Goal: Task Accomplishment & Management: Manage account settings

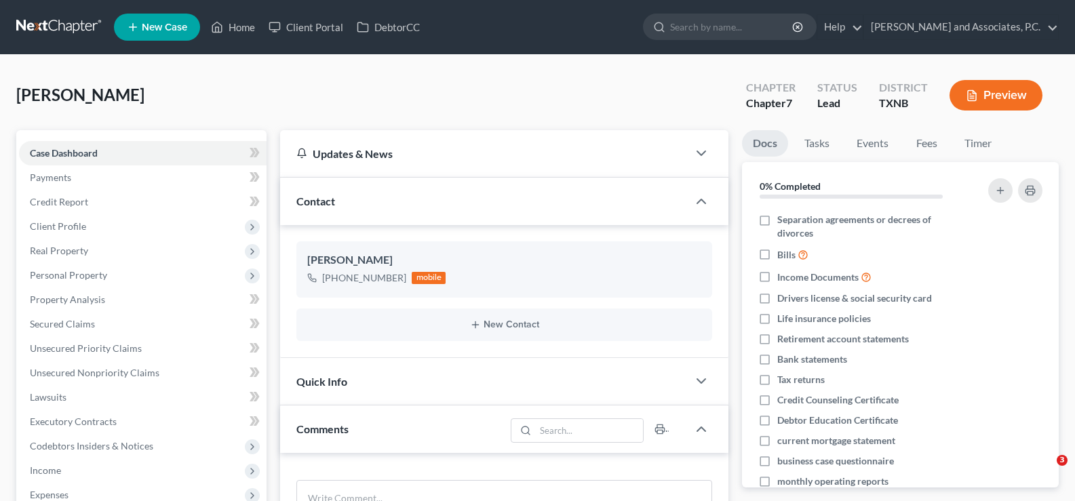
select select "0"
click at [242, 24] on link "Home" at bounding box center [233, 27] width 58 height 24
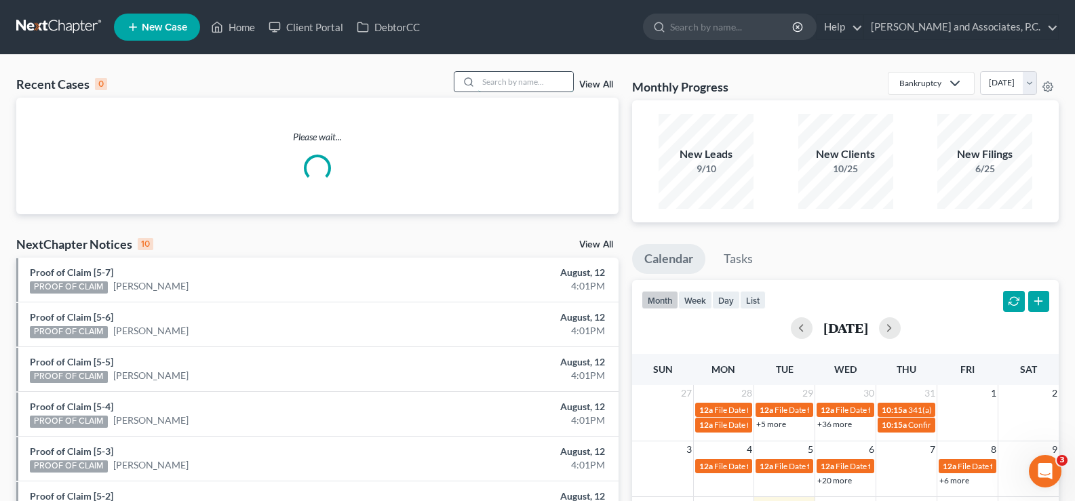
click at [541, 74] on input "search" at bounding box center [525, 82] width 95 height 20
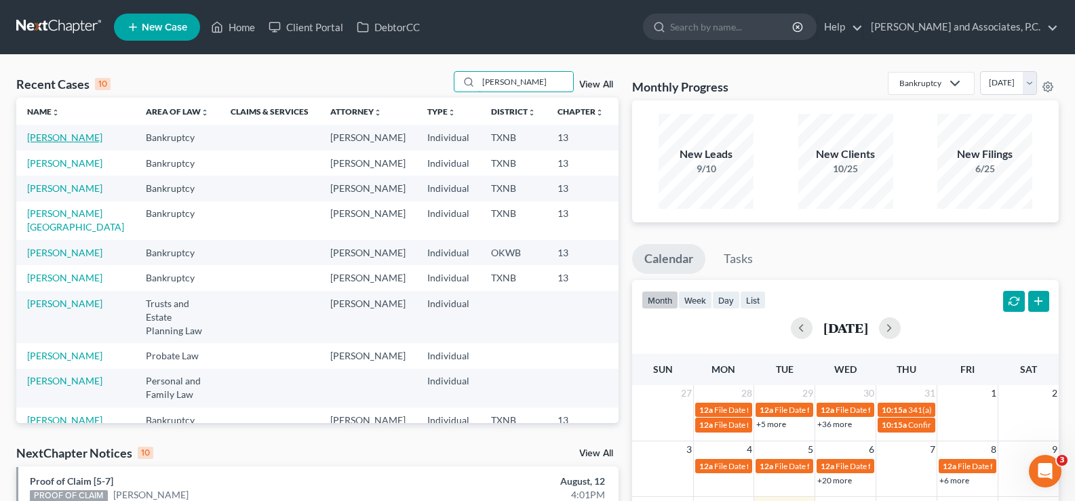
type input "andrews"
click at [37, 137] on link "[PERSON_NAME]" at bounding box center [64, 138] width 75 height 12
select select "8"
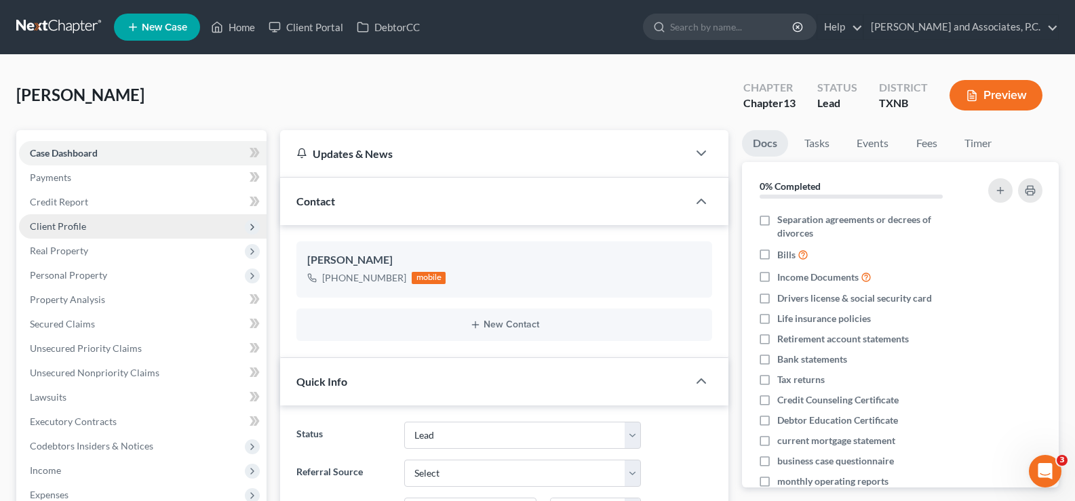
click at [84, 227] on span "Client Profile" at bounding box center [58, 227] width 56 height 12
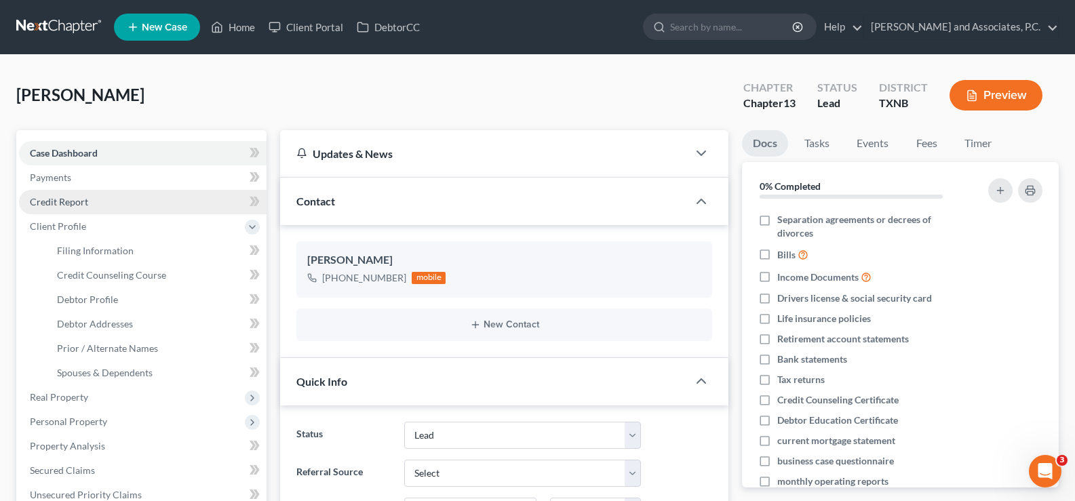
click at [74, 202] on span "Credit Report" at bounding box center [59, 202] width 58 height 12
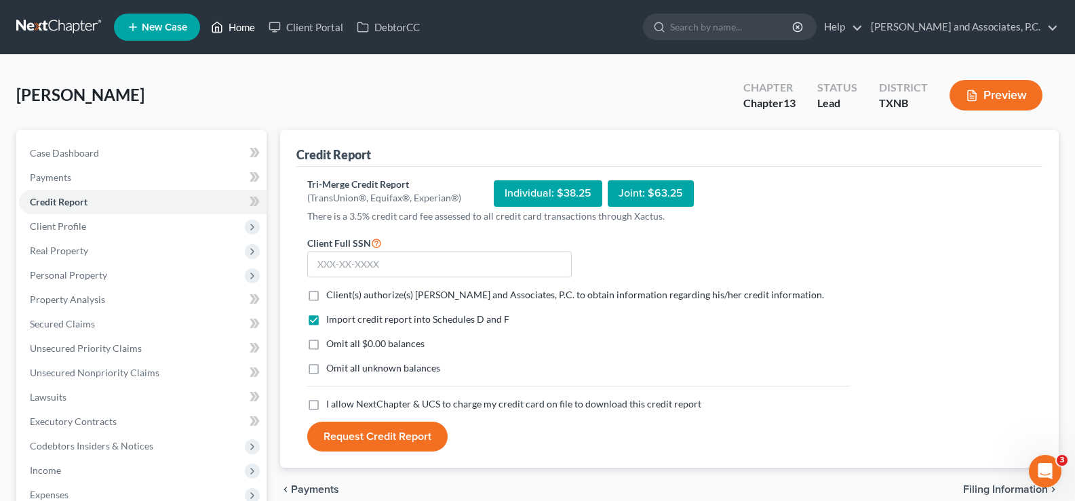
click at [226, 26] on link "Home" at bounding box center [233, 27] width 58 height 24
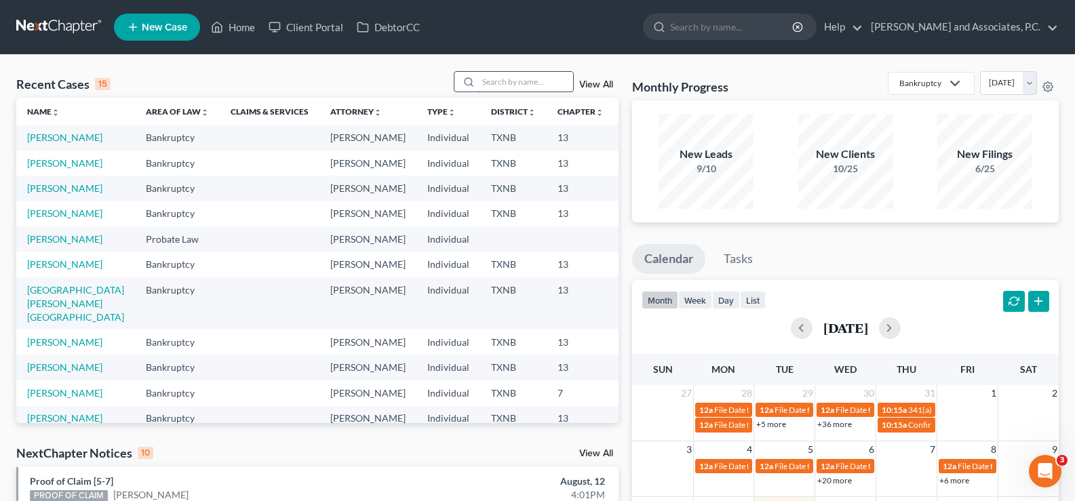
click at [515, 84] on input "search" at bounding box center [525, 82] width 95 height 20
click at [39, 142] on link "[PERSON_NAME]" at bounding box center [64, 138] width 75 height 12
select select "8"
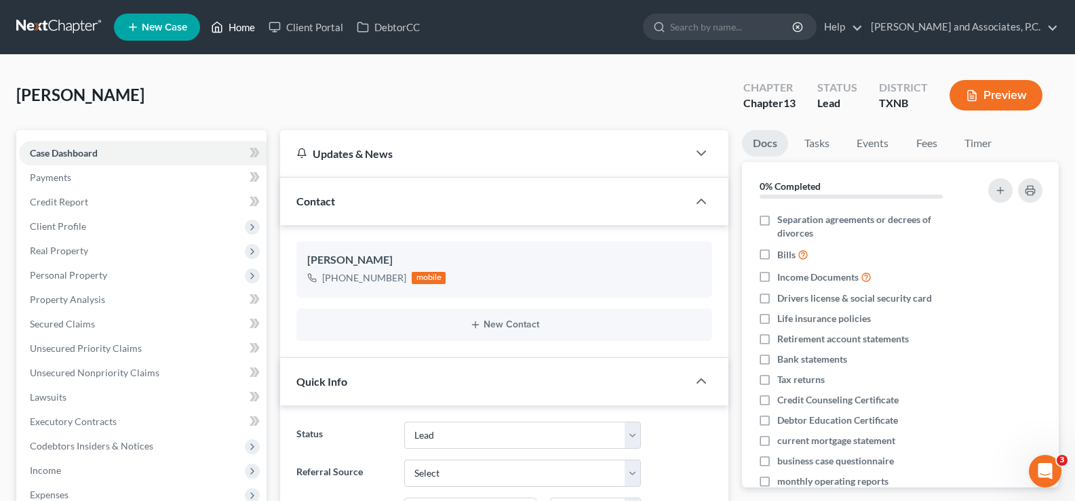
click at [244, 24] on link "Home" at bounding box center [233, 27] width 58 height 24
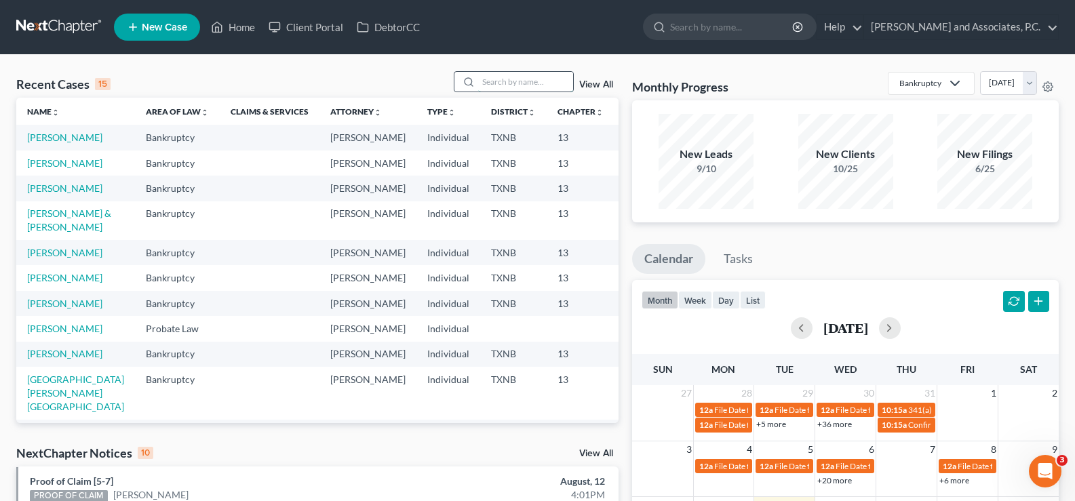
click at [484, 83] on input "search" at bounding box center [525, 82] width 95 height 20
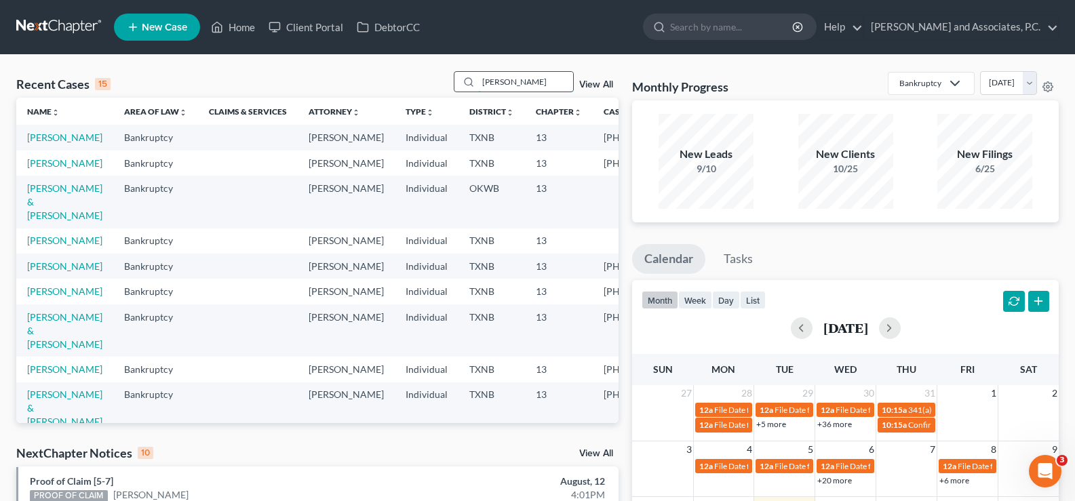
type input "hughes"
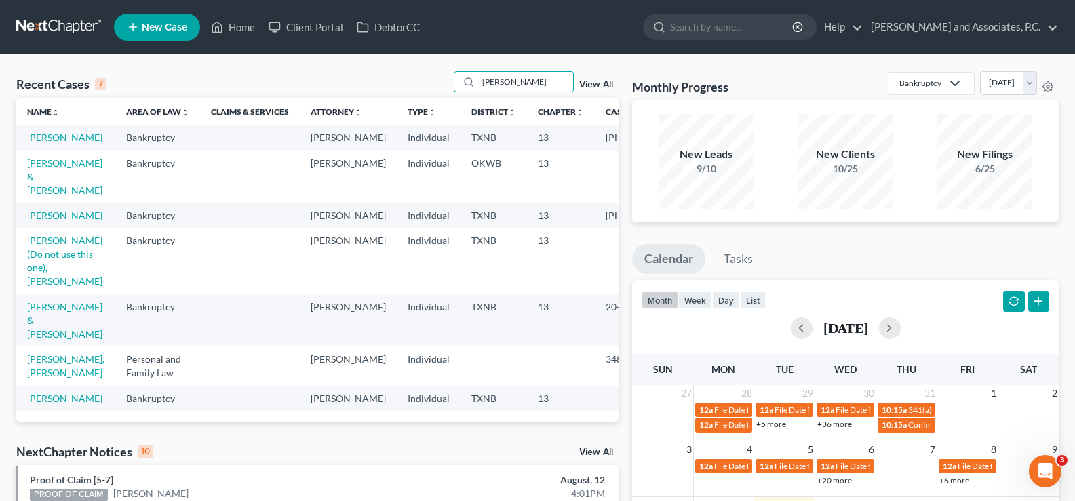
click at [35, 143] on link "[PERSON_NAME]" at bounding box center [64, 138] width 75 height 12
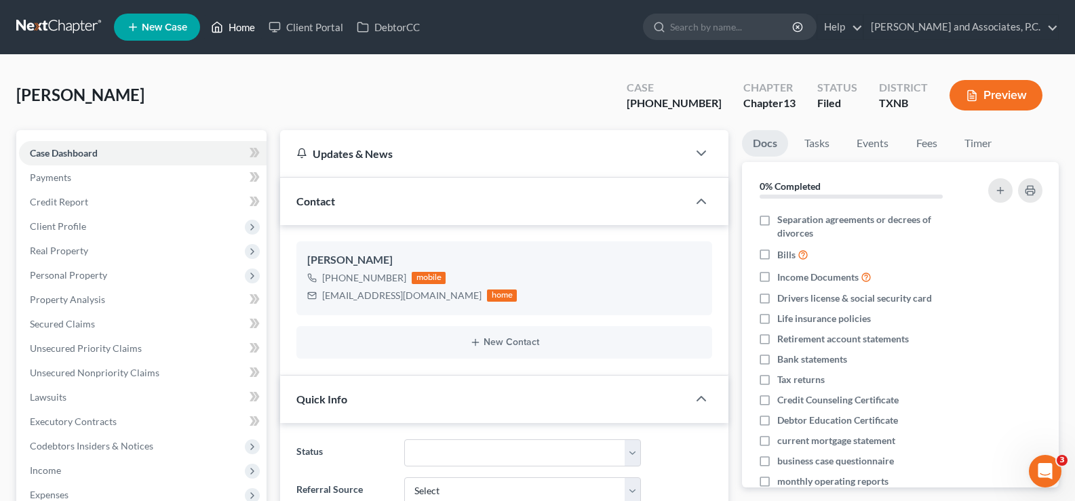
click at [235, 28] on link "Home" at bounding box center [233, 27] width 58 height 24
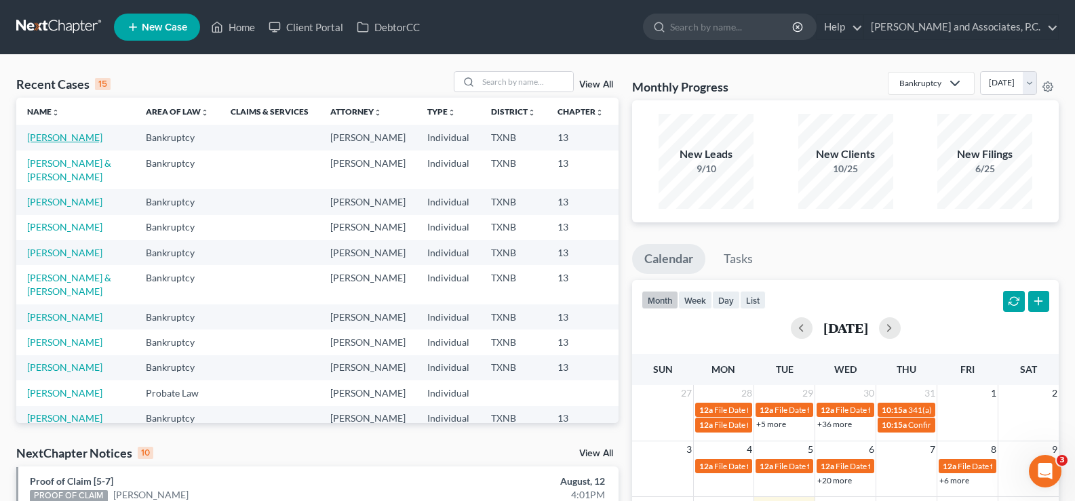
click at [49, 143] on link "[PERSON_NAME]" at bounding box center [64, 138] width 75 height 12
select select "5"
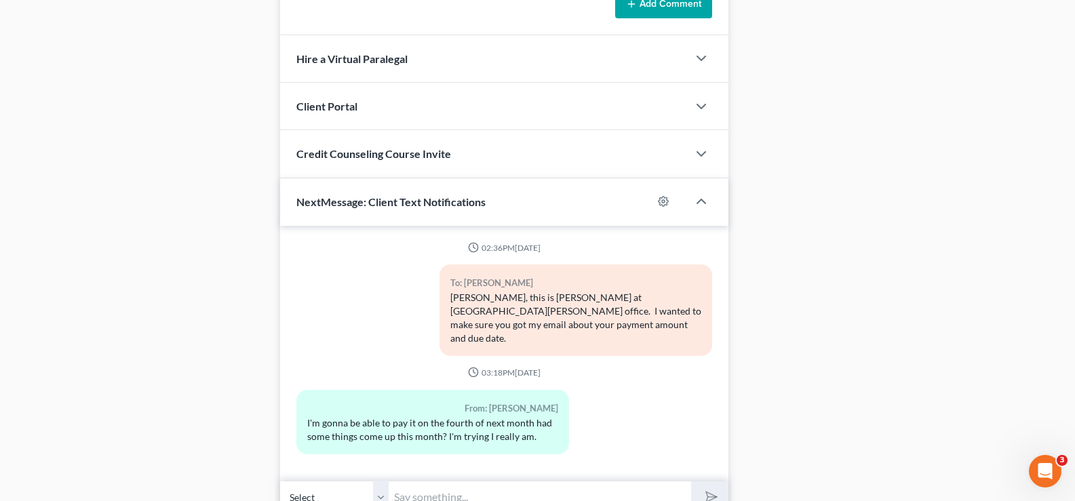
scroll to position [1141, 0]
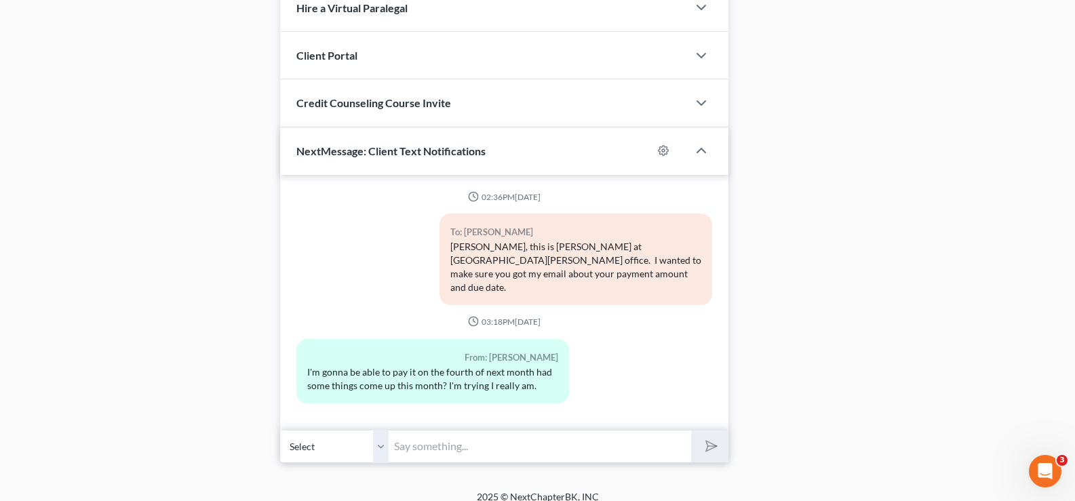
click at [525, 440] on input "text" at bounding box center [540, 446] width 303 height 33
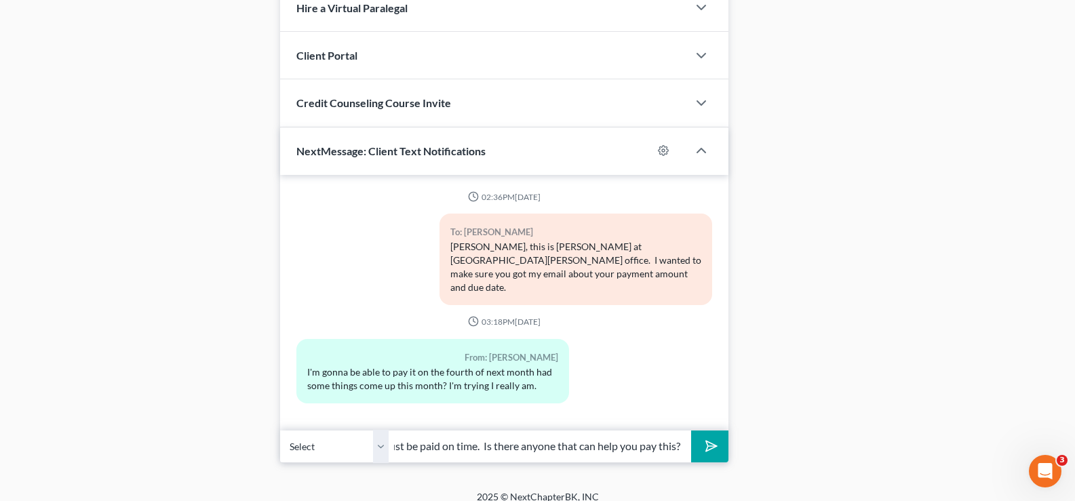
scroll to position [0, 264]
type input "Your payment is due August 15th. The first payment must be paid on time. Is the…"
click at [702, 438] on button "submit" at bounding box center [709, 447] width 37 height 32
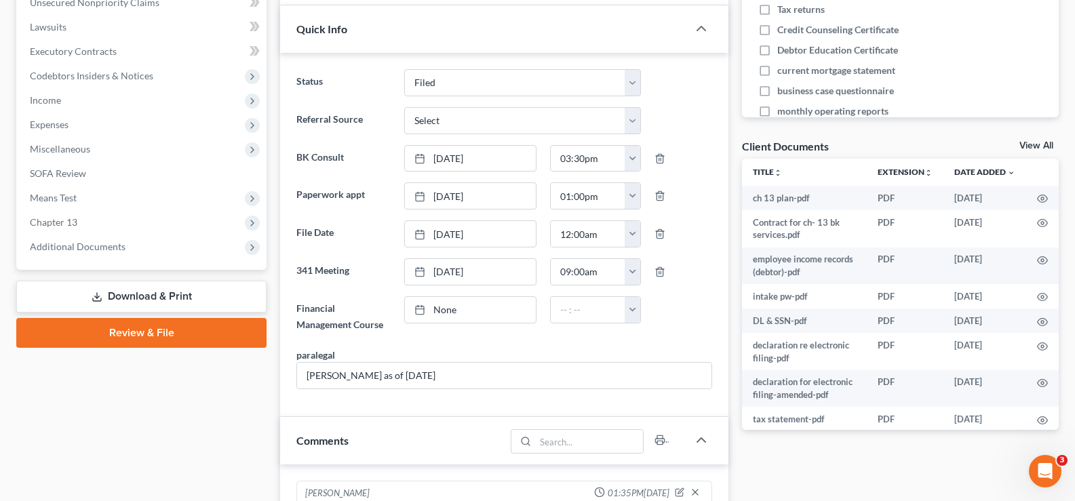
scroll to position [85, 0]
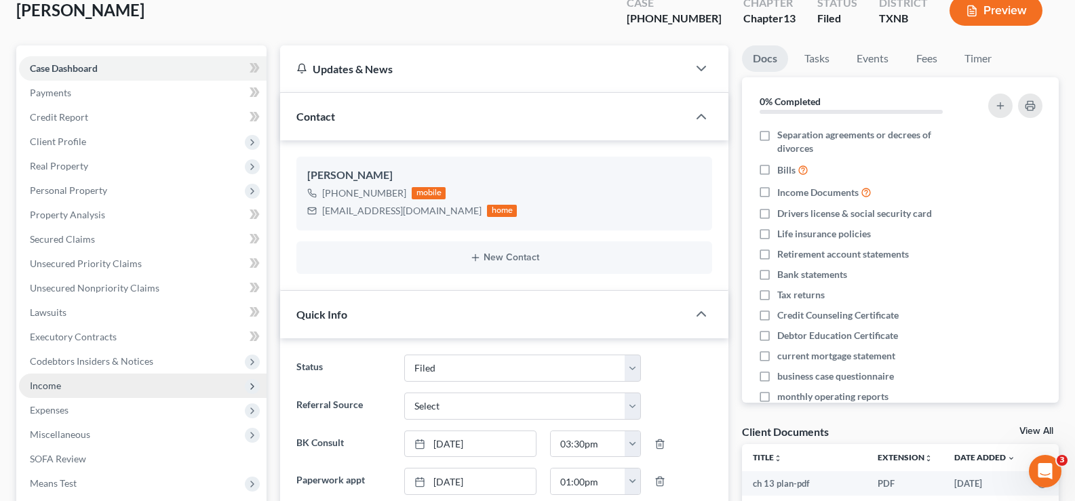
click at [122, 379] on span "Income" at bounding box center [143, 386] width 248 height 24
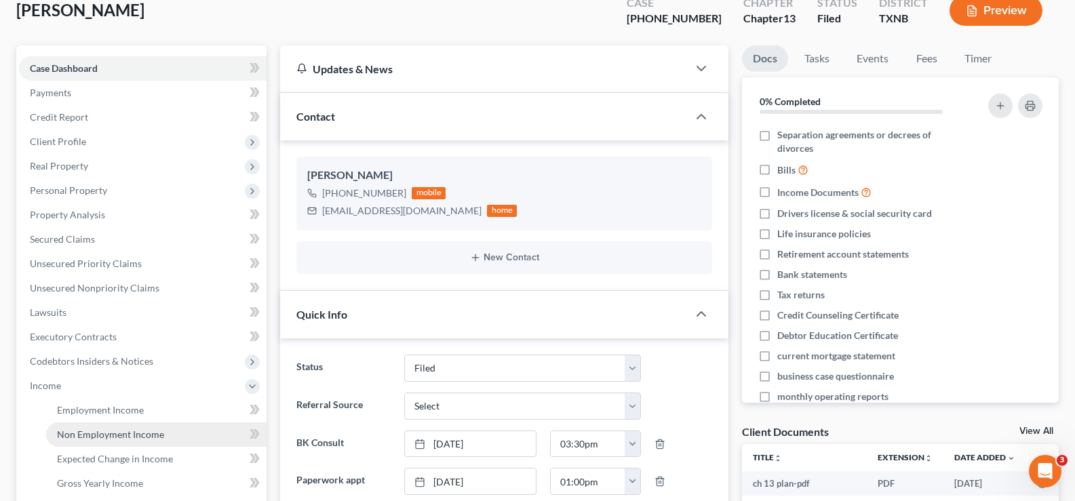
click at [128, 430] on span "Non Employment Income" at bounding box center [110, 435] width 107 height 12
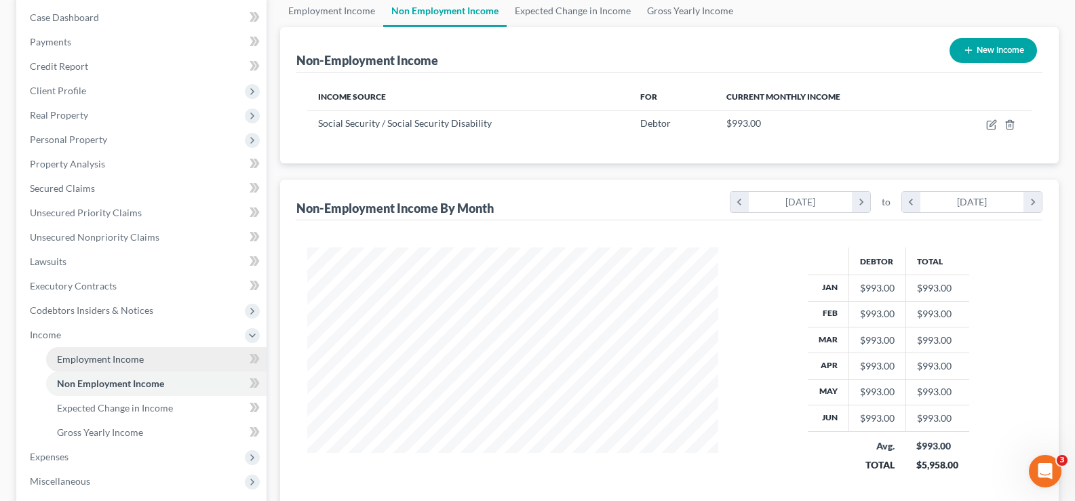
scroll to position [271, 0]
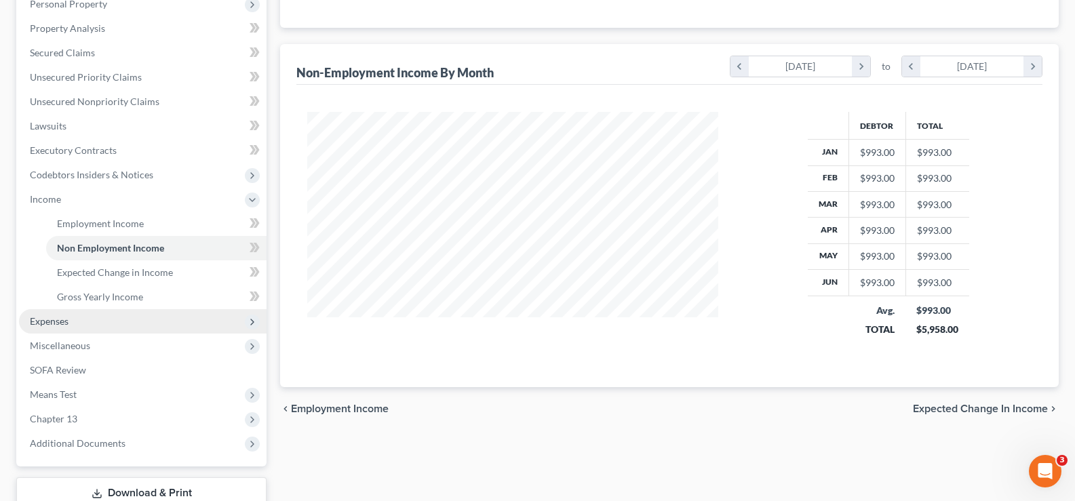
click at [92, 322] on span "Expenses" at bounding box center [143, 321] width 248 height 24
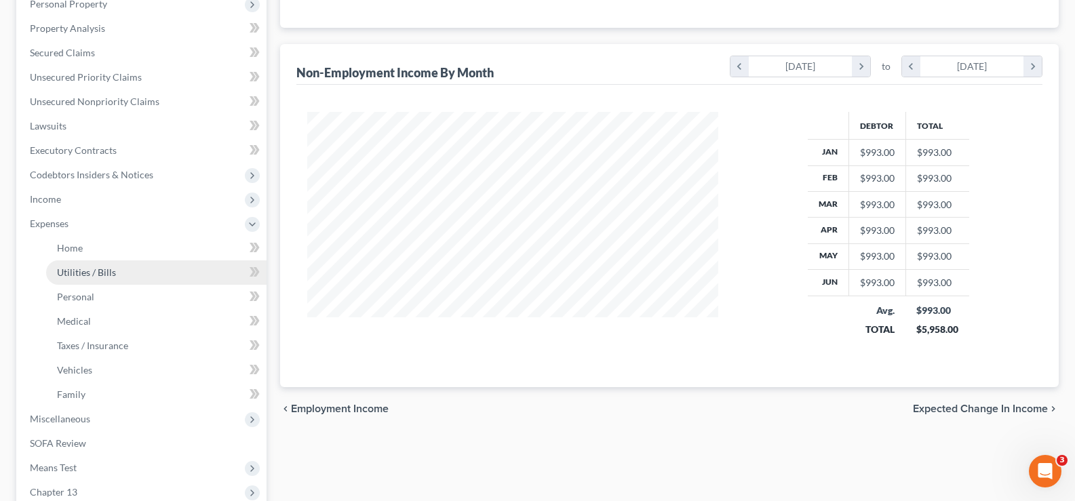
click at [90, 275] on span "Utilities / Bills" at bounding box center [86, 273] width 59 height 12
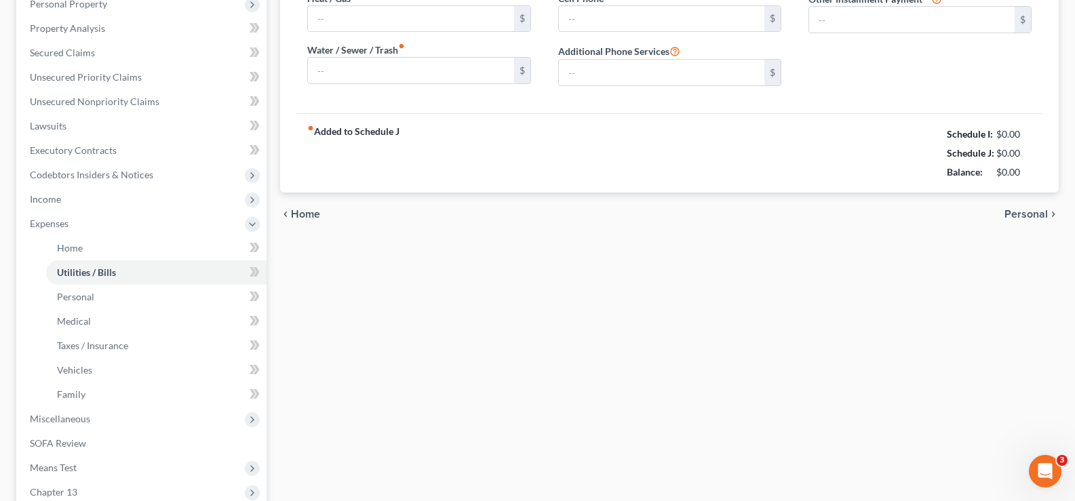
type input "61.00"
type input "82.00"
type input "0.00"
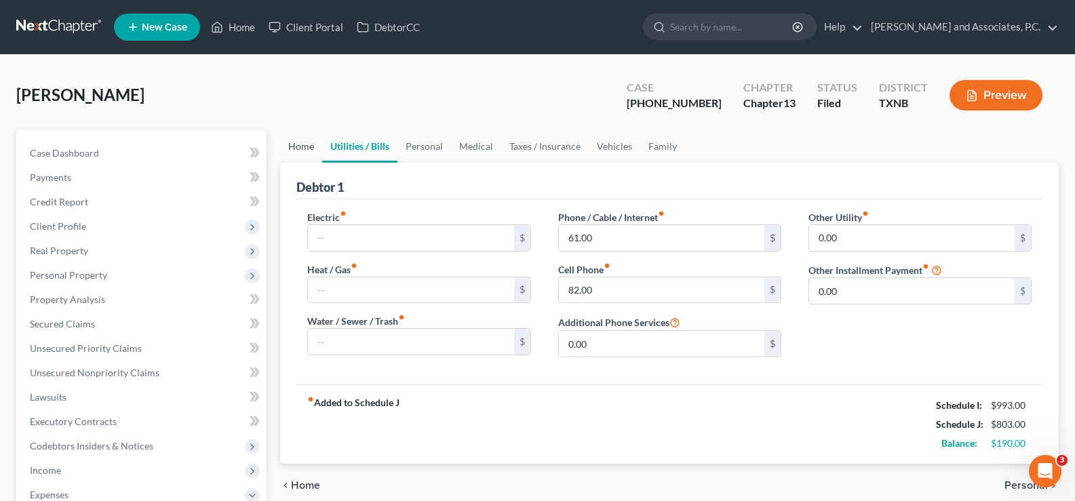
click at [303, 146] on link "Home" at bounding box center [301, 146] width 42 height 33
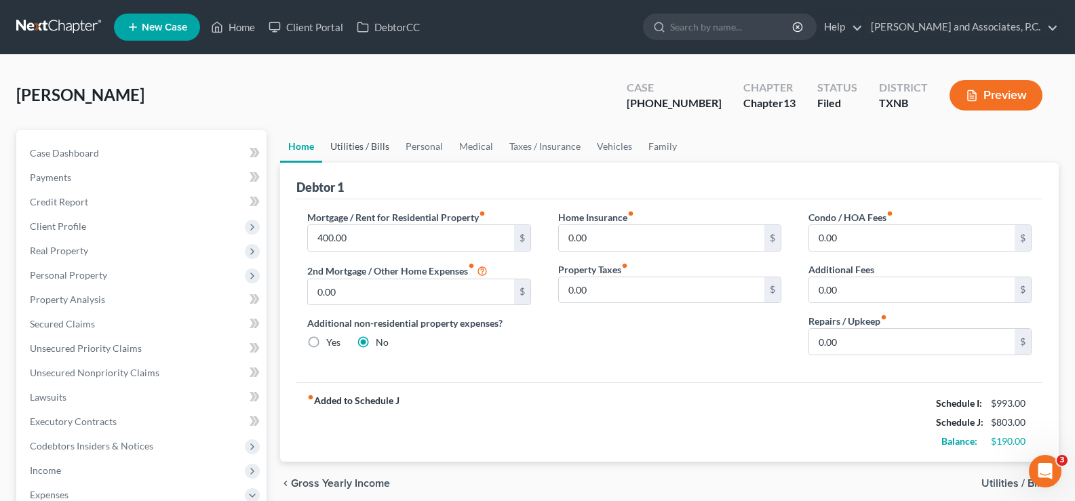
click at [358, 144] on link "Utilities / Bills" at bounding box center [359, 146] width 75 height 33
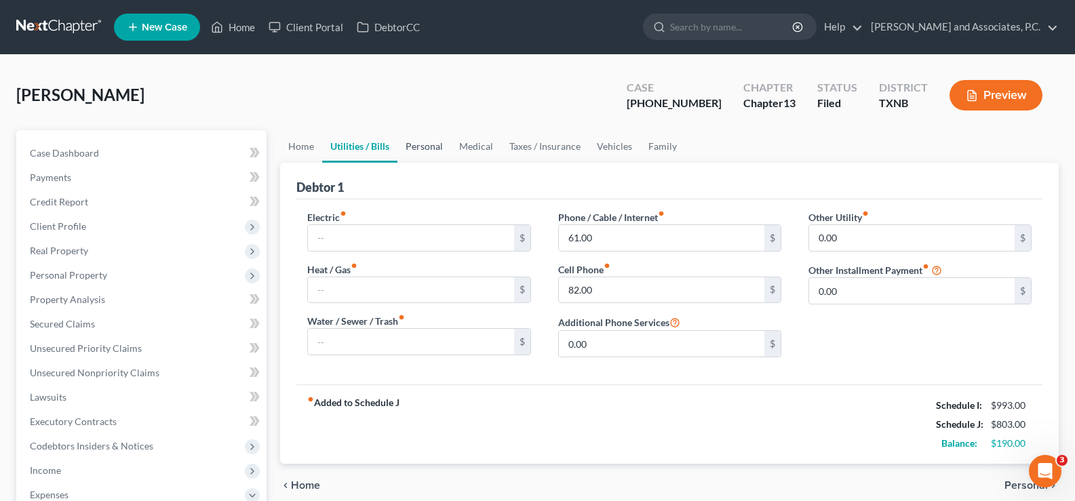
click at [419, 145] on link "Personal" at bounding box center [425, 146] width 54 height 33
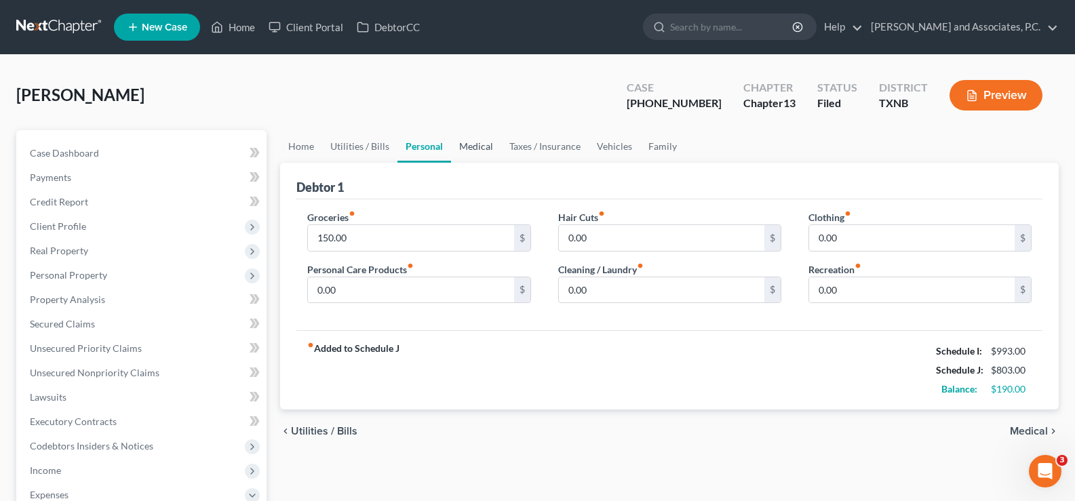
click at [481, 145] on link "Medical" at bounding box center [476, 146] width 50 height 33
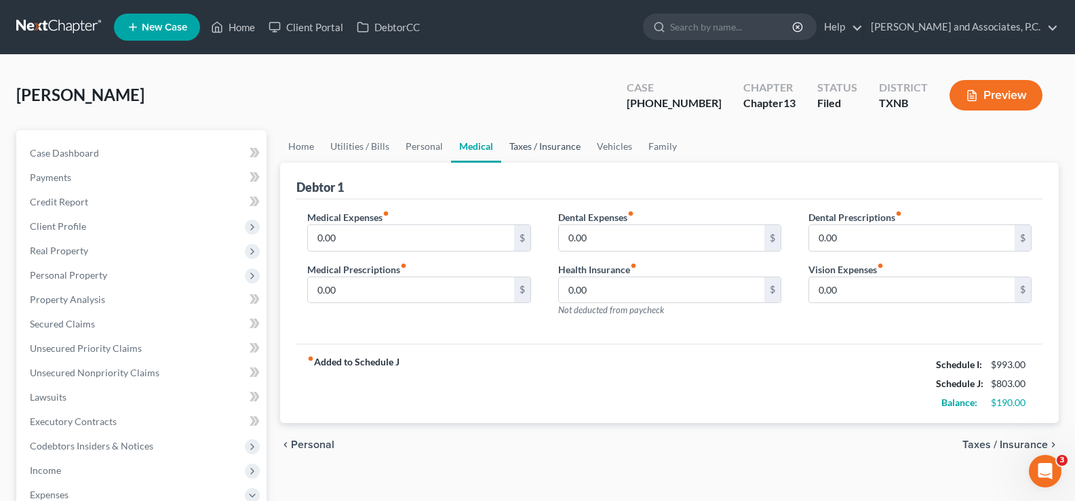
click at [541, 145] on link "Taxes / Insurance" at bounding box center [545, 146] width 88 height 33
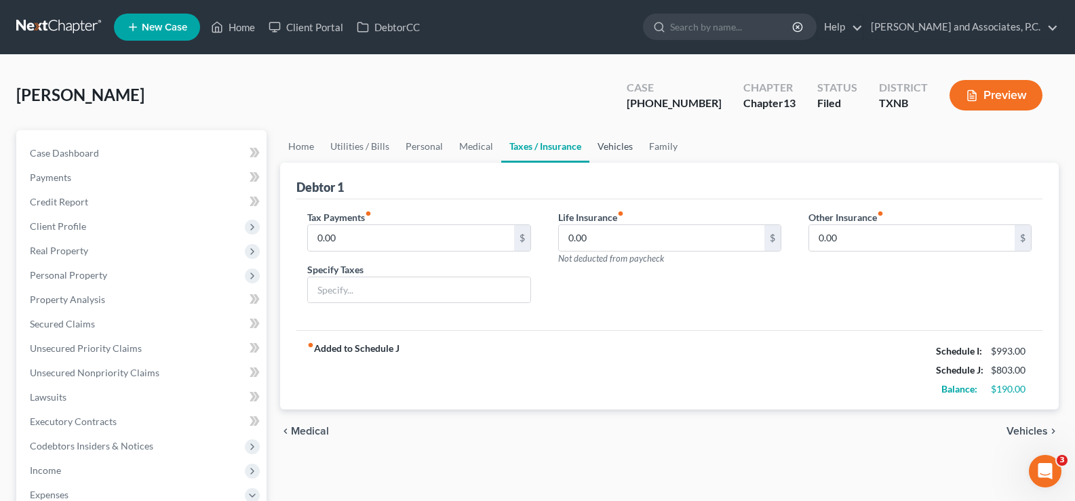
click at [599, 146] on link "Vehicles" at bounding box center [616, 146] width 52 height 33
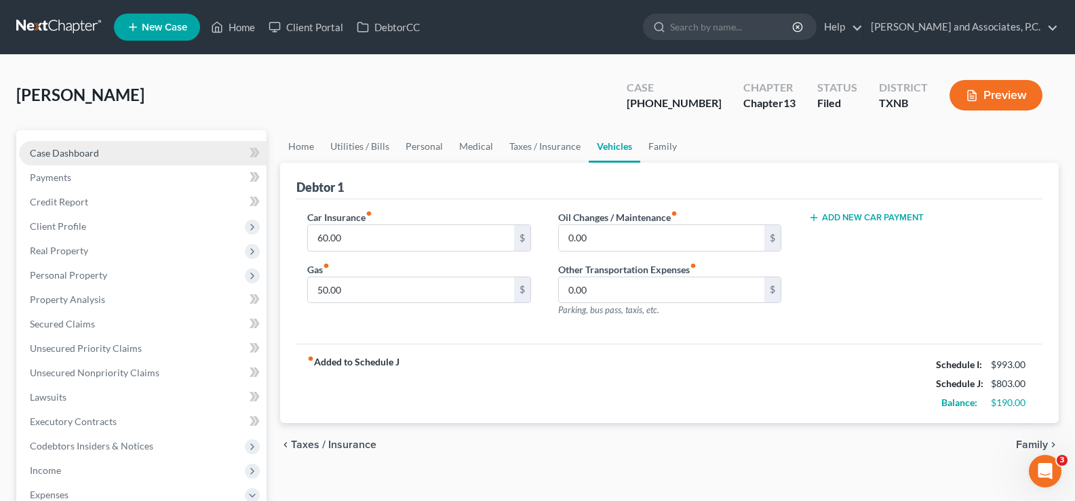
click at [92, 150] on span "Case Dashboard" at bounding box center [64, 153] width 69 height 12
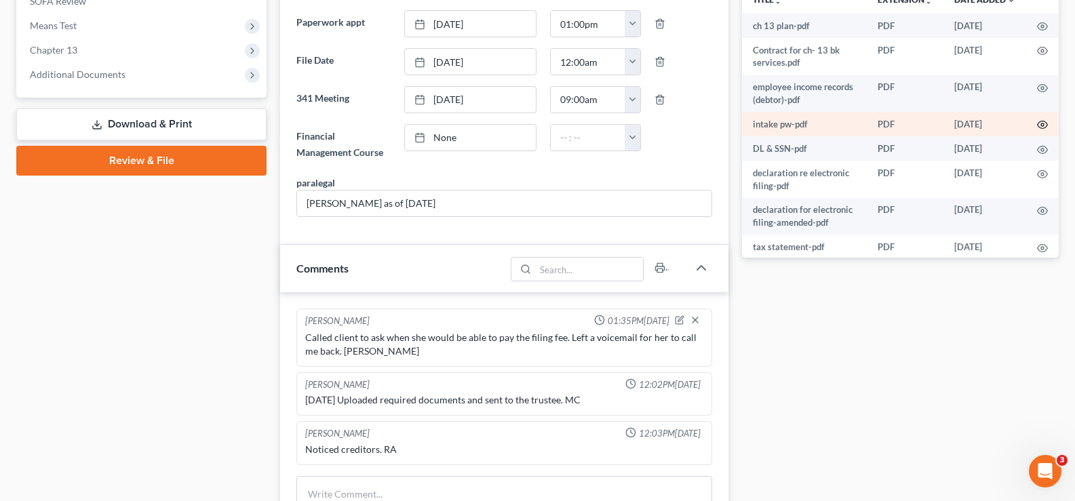
click at [1038, 128] on icon "button" at bounding box center [1043, 124] width 11 height 11
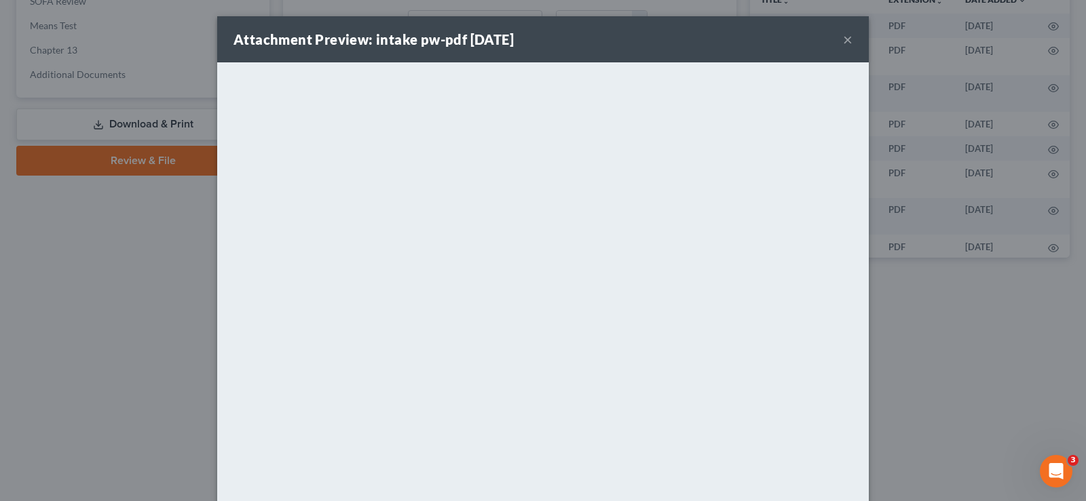
click at [843, 41] on button "×" at bounding box center [847, 39] width 9 height 16
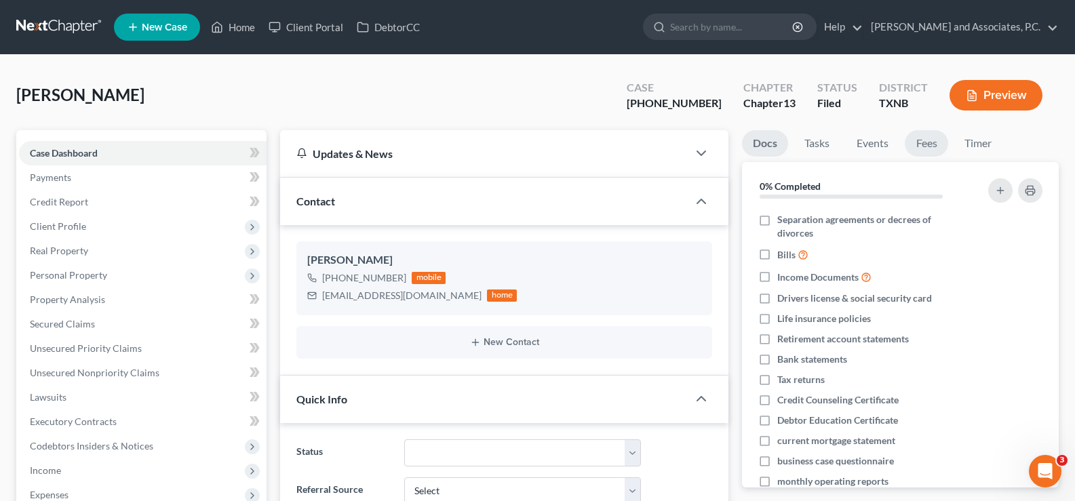
click at [923, 149] on link "Fees" at bounding box center [926, 143] width 43 height 26
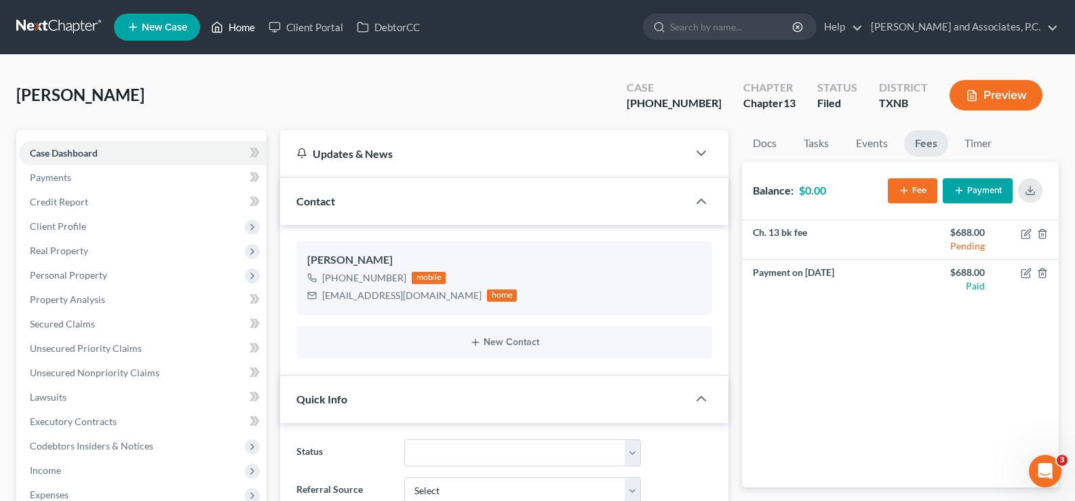
click at [252, 26] on link "Home" at bounding box center [233, 27] width 58 height 24
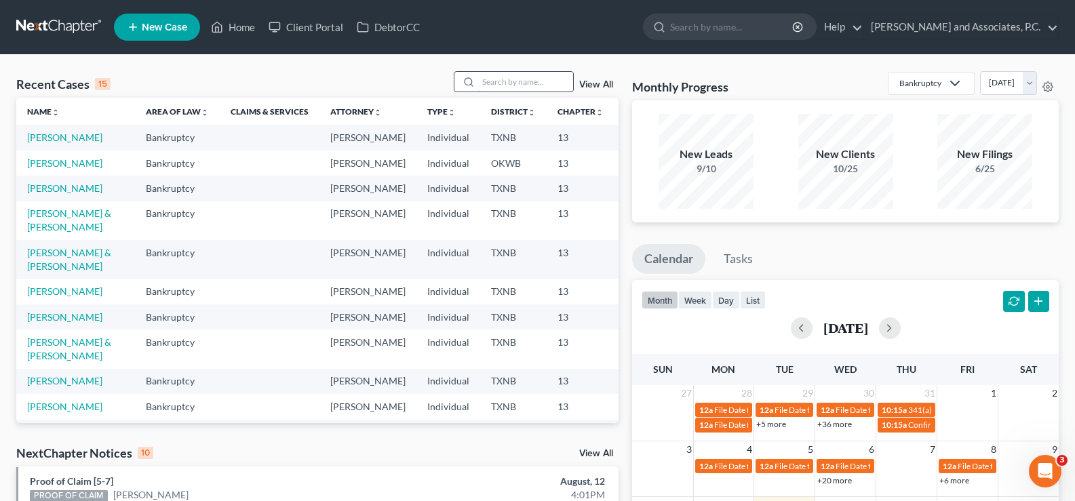
click at [502, 83] on input "search" at bounding box center [525, 82] width 95 height 20
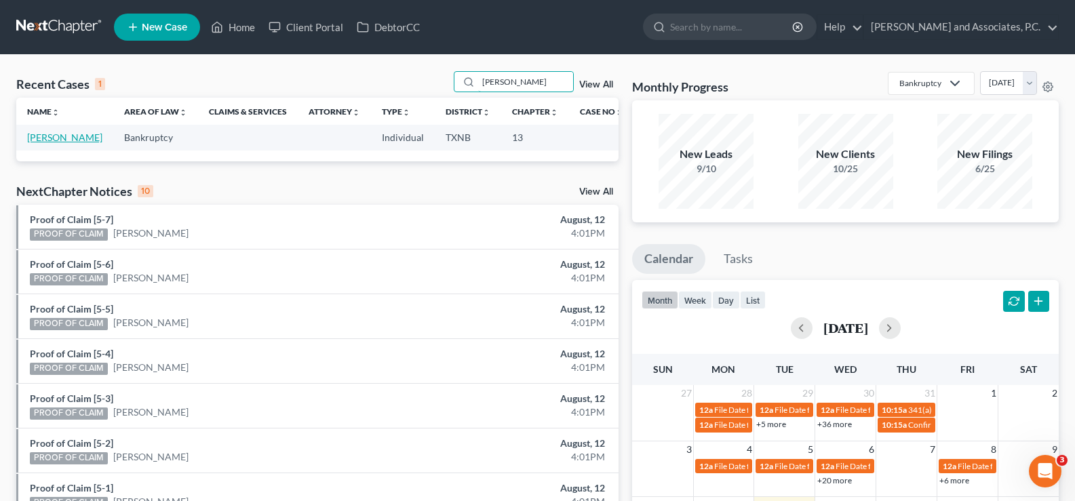
type input "tigert"
click at [65, 136] on link "Tigert, Jimmy" at bounding box center [64, 138] width 75 height 12
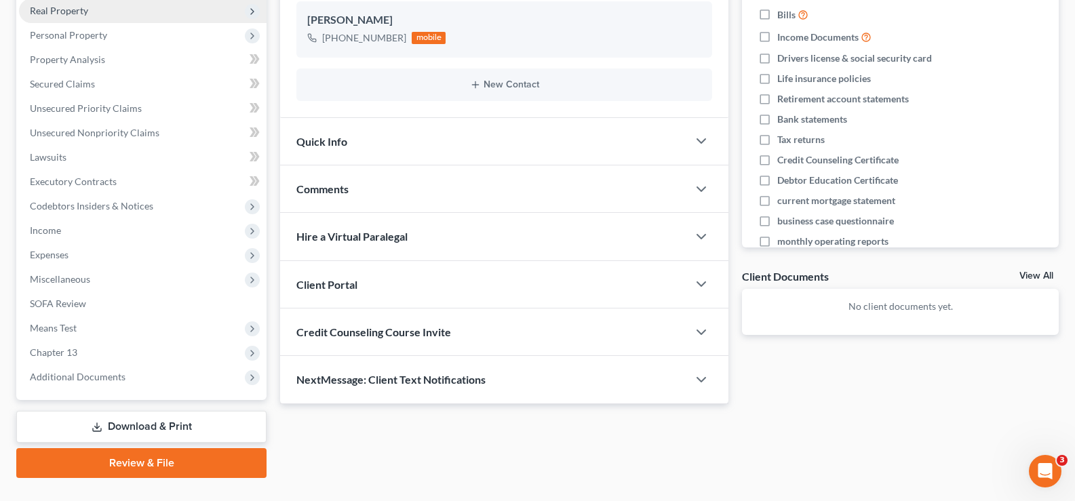
scroll to position [269, 0]
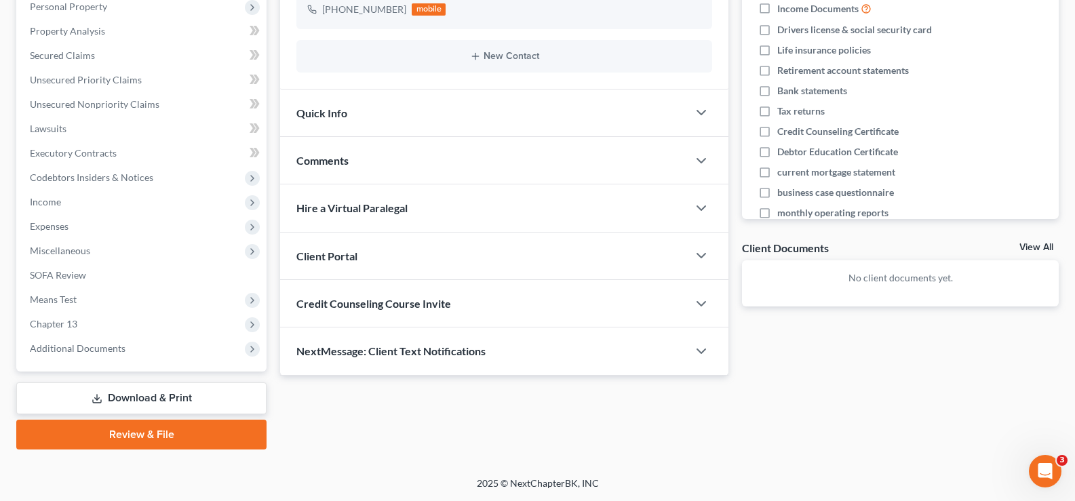
click at [326, 159] on span "Comments" at bounding box center [323, 160] width 52 height 13
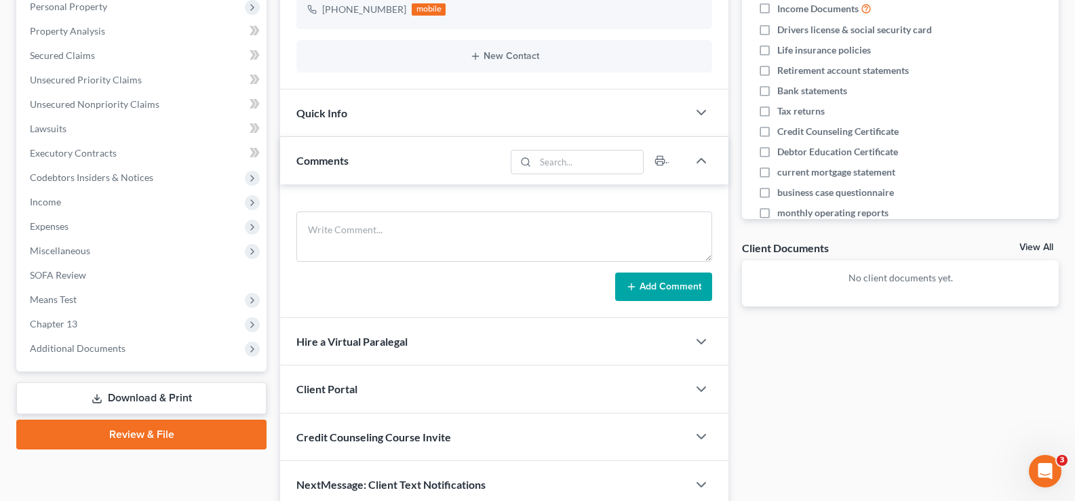
click at [316, 115] on span "Quick Info" at bounding box center [322, 113] width 51 height 13
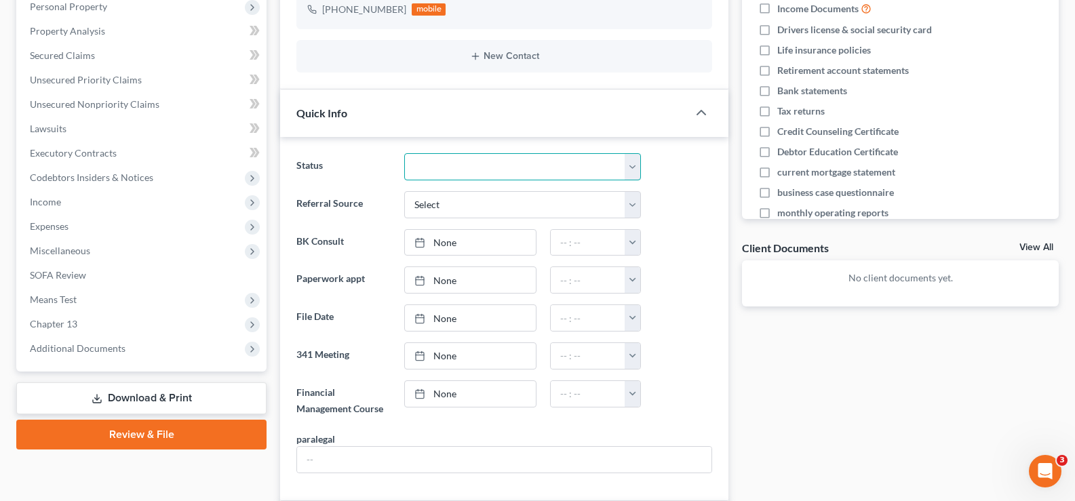
drag, startPoint x: 461, startPoint y: 167, endPoint x: 461, endPoint y: 179, distance: 12.2
click at [461, 168] on select "Closed without Discharge Complete Converted to 7 Discharged Dismissed Filed Fin…" at bounding box center [522, 166] width 237 height 27
select select "7"
click at [404, 153] on select "Closed without Discharge Complete Converted to 7 Discharged Dismissed Filed Fin…" at bounding box center [522, 166] width 237 height 27
click at [446, 284] on link "None" at bounding box center [470, 280] width 131 height 26
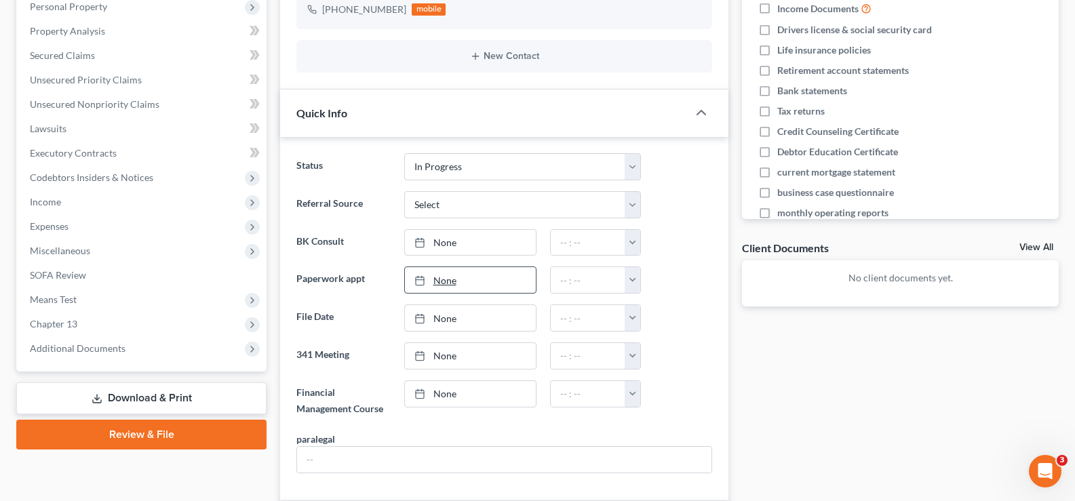
type input "8/12/2025"
click at [557, 277] on input "text" at bounding box center [588, 280] width 75 height 26
click at [633, 280] on button "button" at bounding box center [632, 280] width 15 height 26
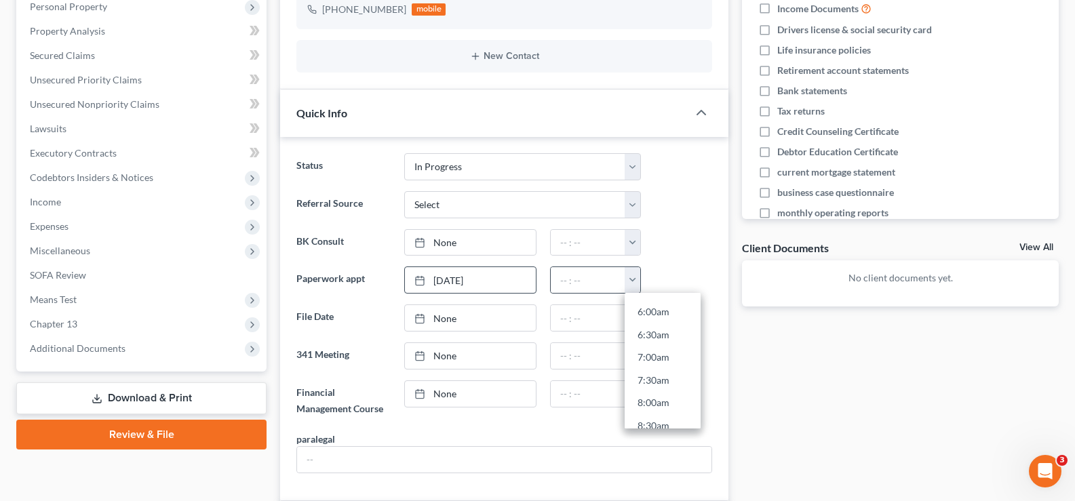
scroll to position [407, 0]
click at [663, 380] on link "10:30am" at bounding box center [663, 381] width 76 height 23
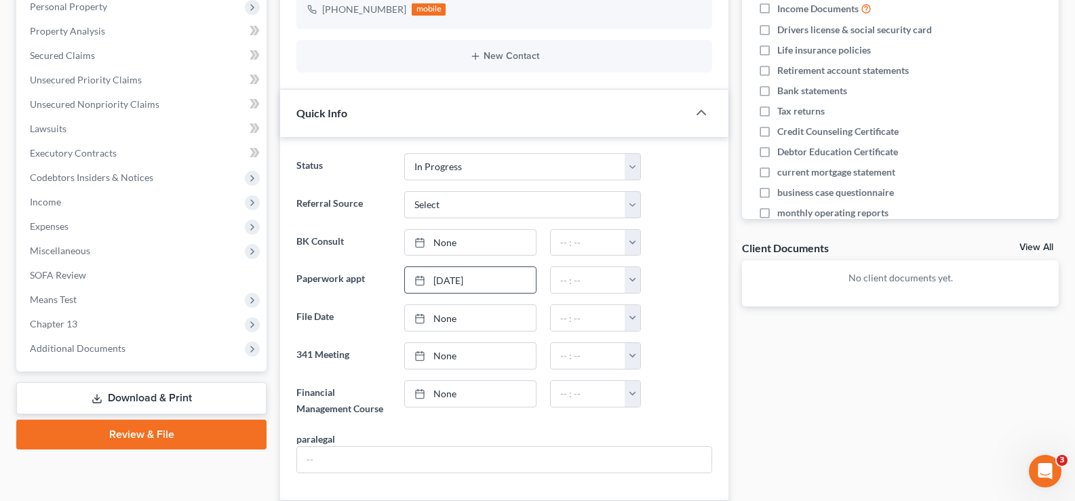
type input "10:30am"
click at [436, 247] on link "None" at bounding box center [470, 243] width 131 height 26
type input "8/12/2025"
click at [455, 286] on link "8/12/2025" at bounding box center [470, 280] width 131 height 26
click at [635, 245] on button "button" at bounding box center [632, 243] width 15 height 26
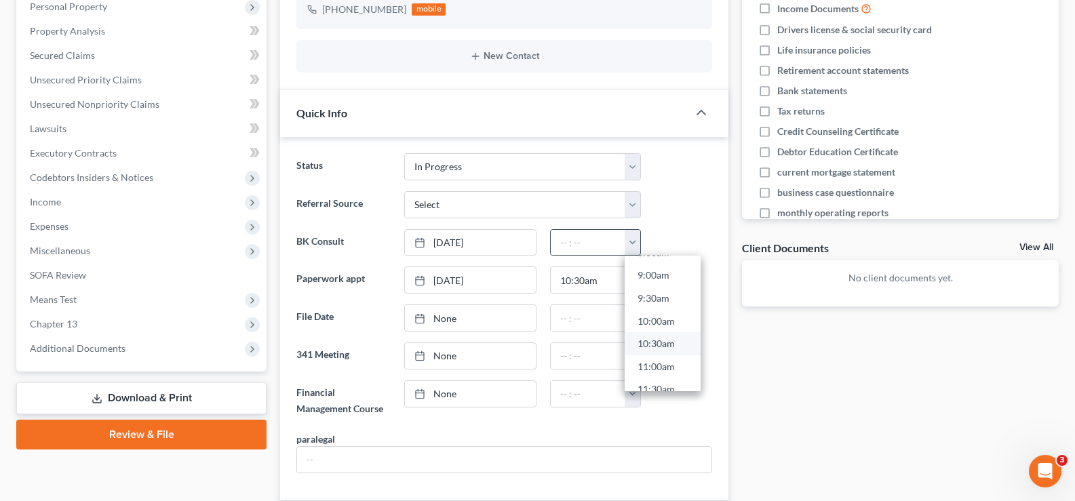
click at [658, 347] on link "10:30am" at bounding box center [663, 343] width 76 height 23
type input "10:30am"
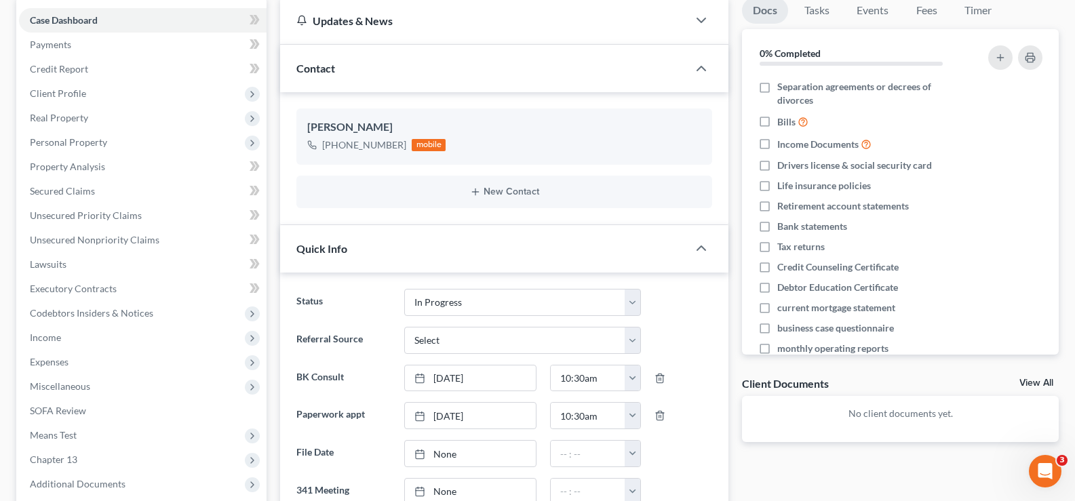
scroll to position [269, 0]
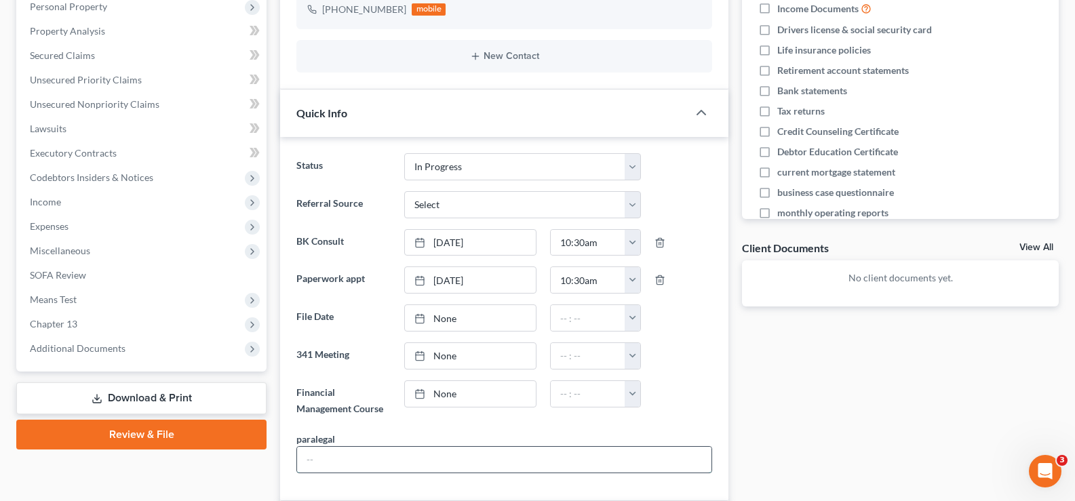
click at [356, 462] on input "text" at bounding box center [504, 460] width 415 height 26
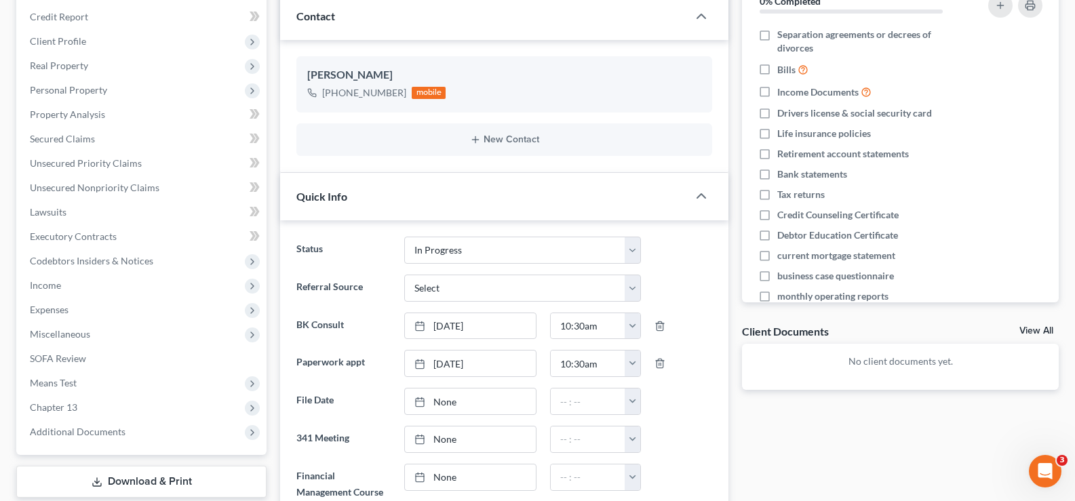
scroll to position [0, 0]
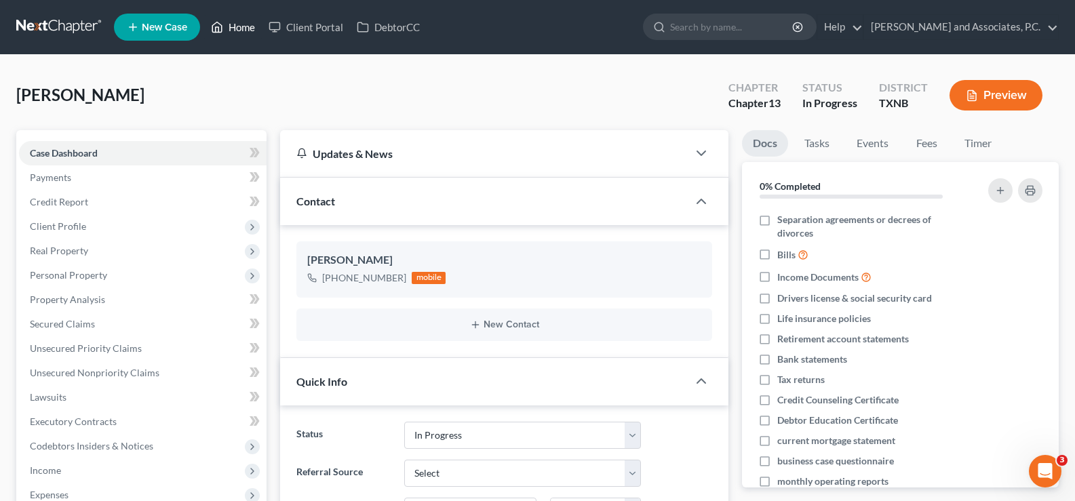
type input "[PERSON_NAME]"
click at [229, 23] on link "Home" at bounding box center [233, 27] width 58 height 24
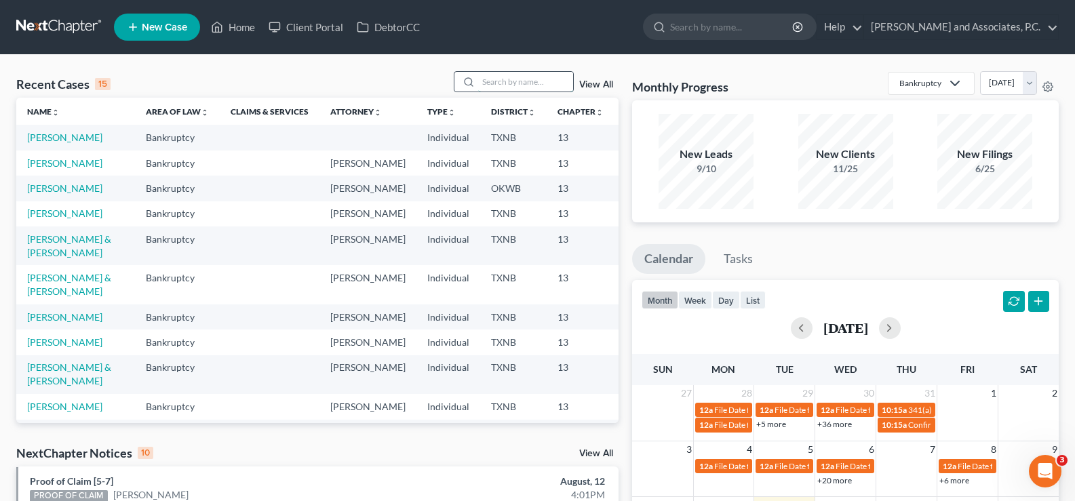
click at [495, 79] on input "search" at bounding box center [525, 82] width 95 height 20
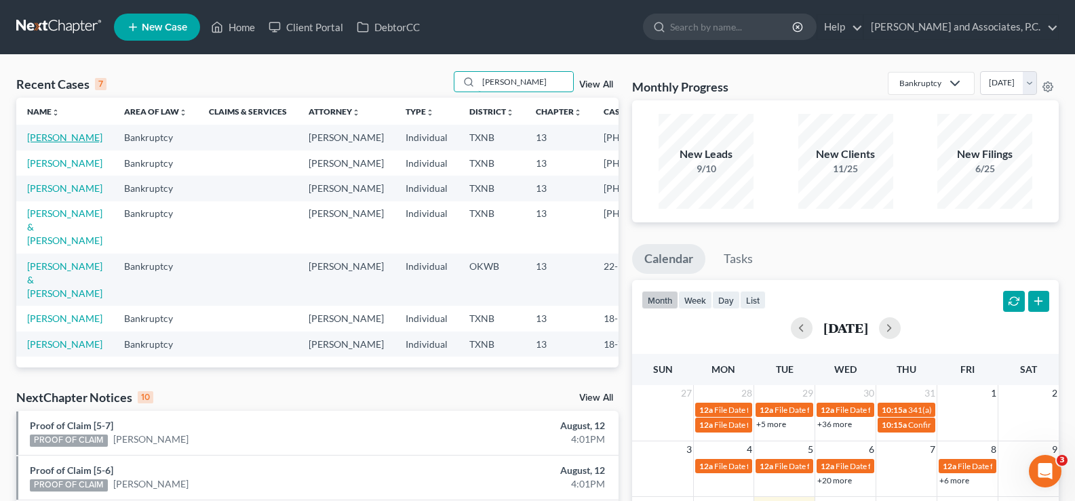
type input "walker"
click at [53, 143] on link "[PERSON_NAME]" at bounding box center [64, 138] width 75 height 12
select select "5"
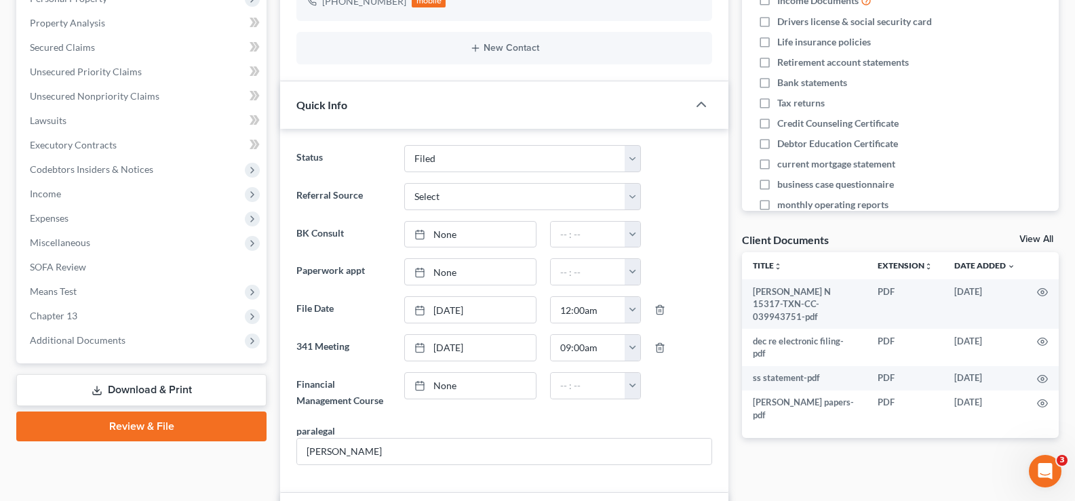
scroll to position [128, 0]
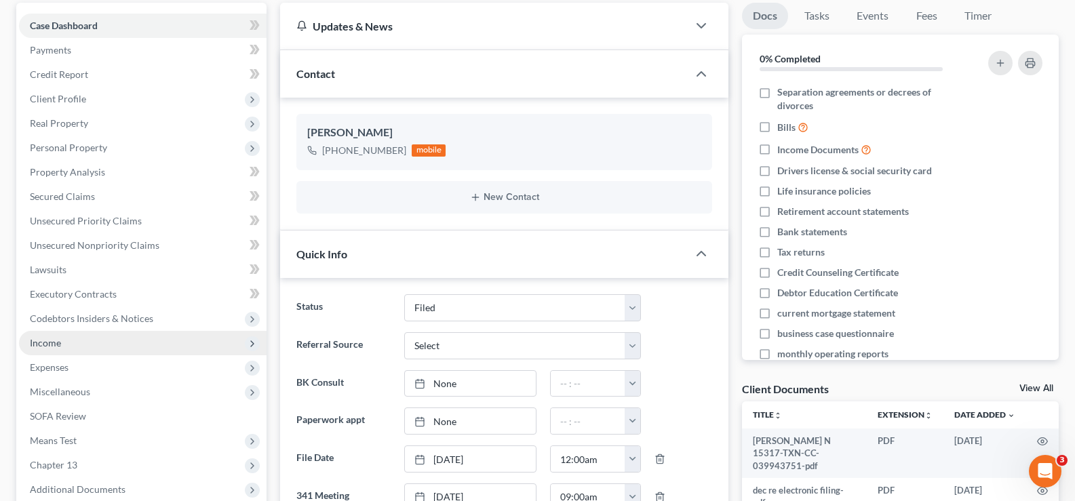
click at [61, 335] on span "Income" at bounding box center [143, 343] width 248 height 24
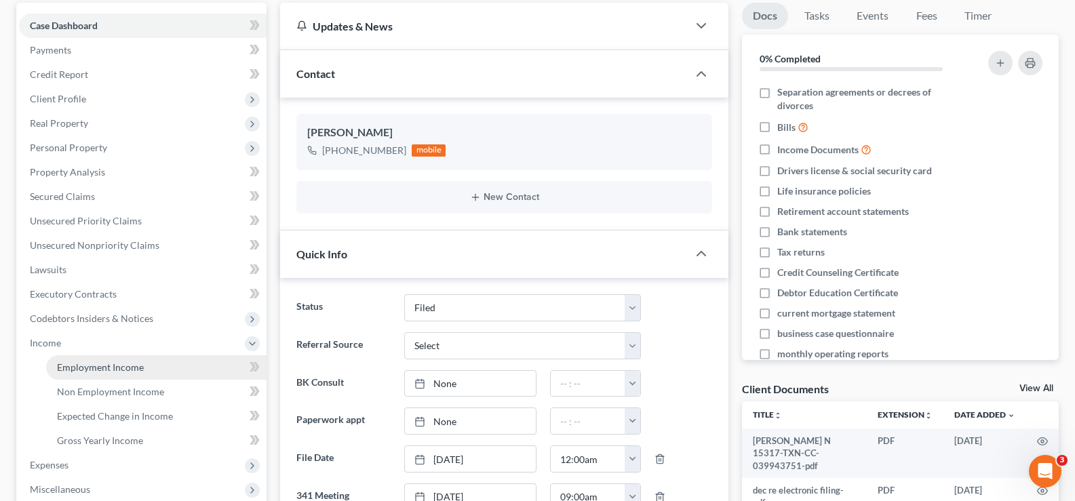
click at [97, 366] on span "Employment Income" at bounding box center [100, 368] width 87 height 12
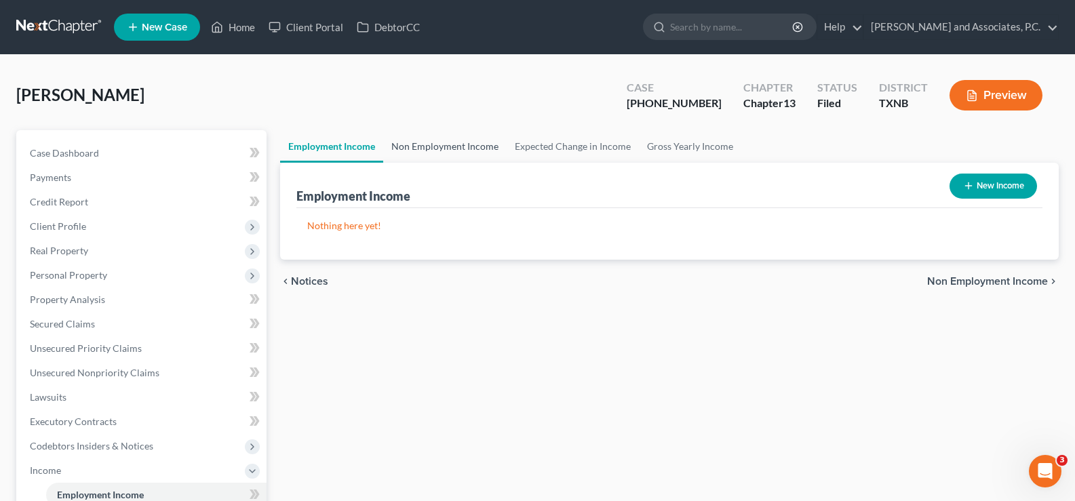
click at [445, 142] on link "Non Employment Income" at bounding box center [444, 146] width 123 height 33
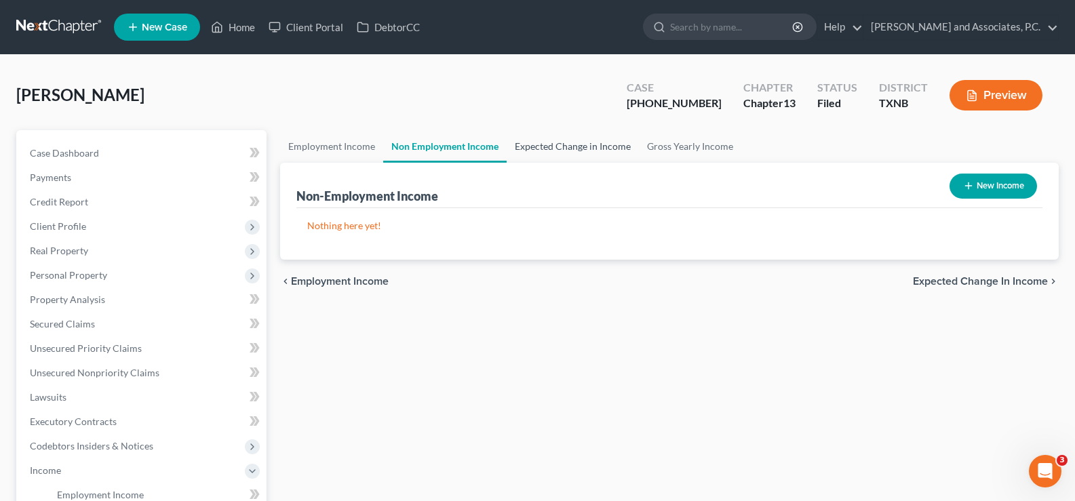
click at [552, 143] on link "Expected Change in Income" at bounding box center [573, 146] width 132 height 33
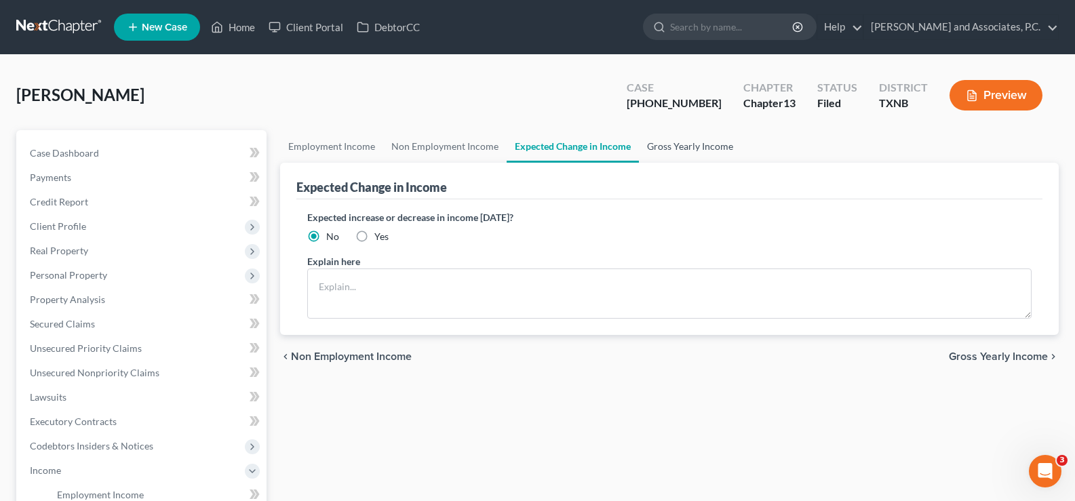
click at [672, 145] on link "Gross Yearly Income" at bounding box center [690, 146] width 102 height 33
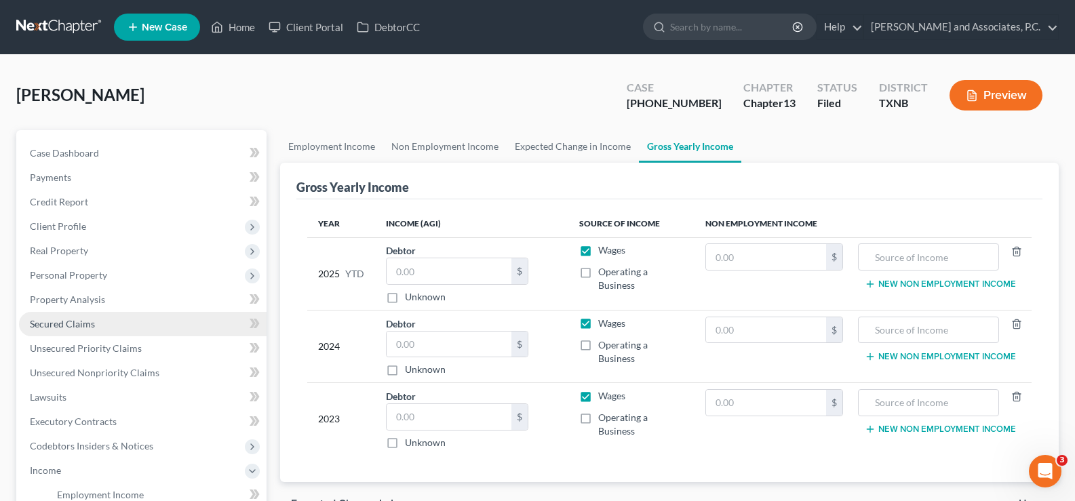
scroll to position [136, 0]
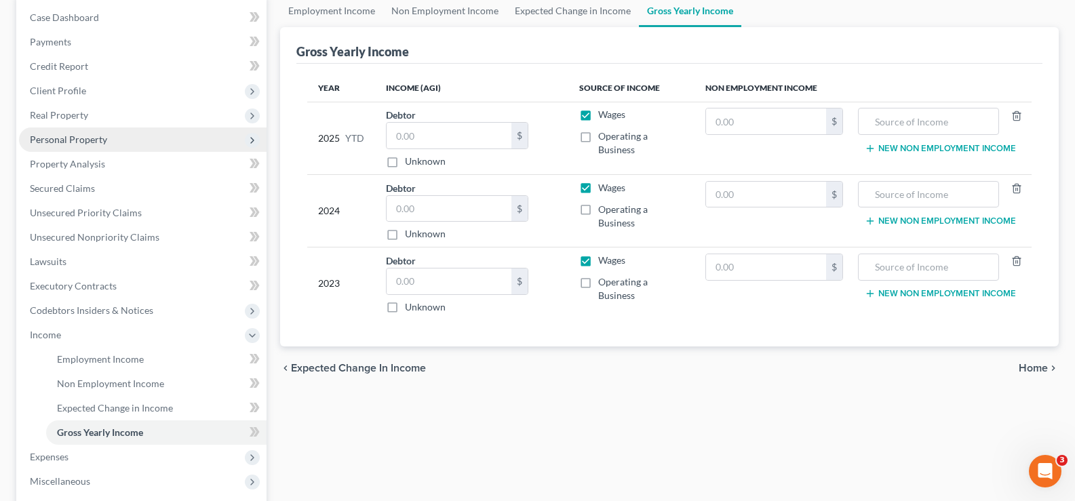
click at [79, 142] on span "Personal Property" at bounding box center [68, 140] width 77 height 12
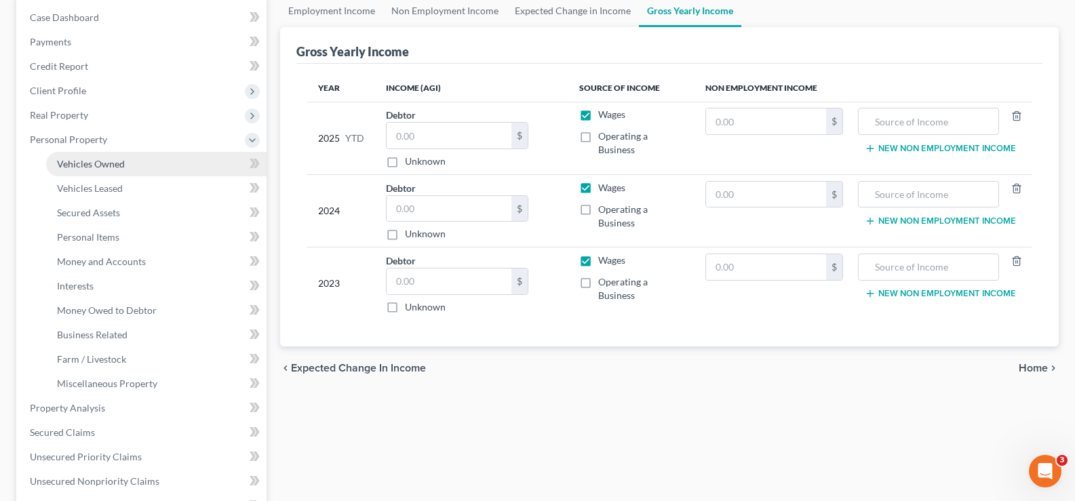
click at [86, 163] on span "Vehicles Owned" at bounding box center [91, 164] width 68 height 12
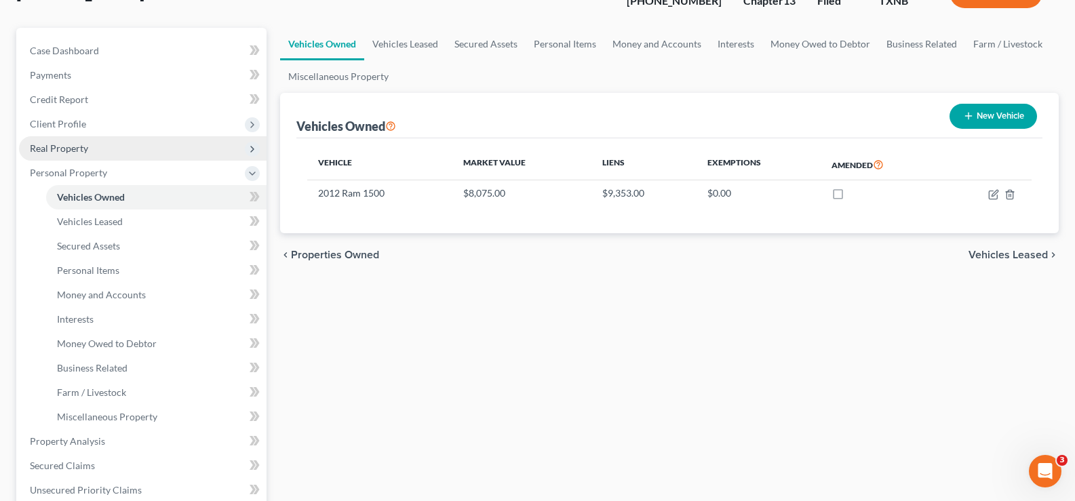
scroll to position [136, 0]
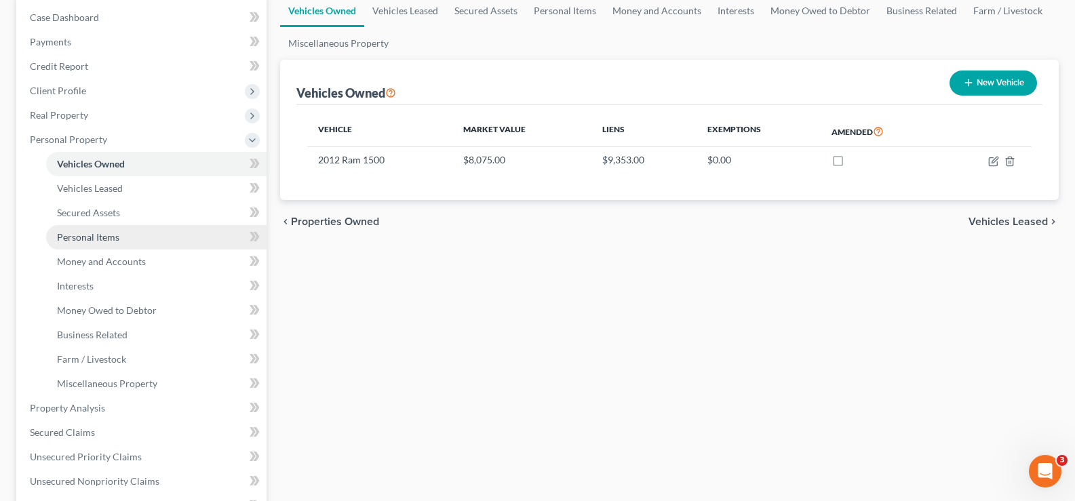
click at [100, 242] on span "Personal Items" at bounding box center [88, 237] width 62 height 12
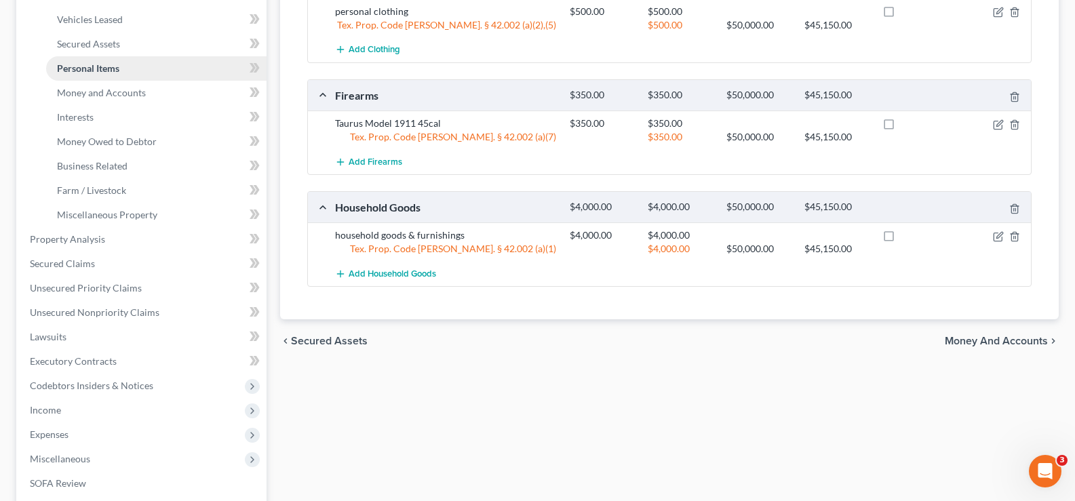
scroll to position [271, 0]
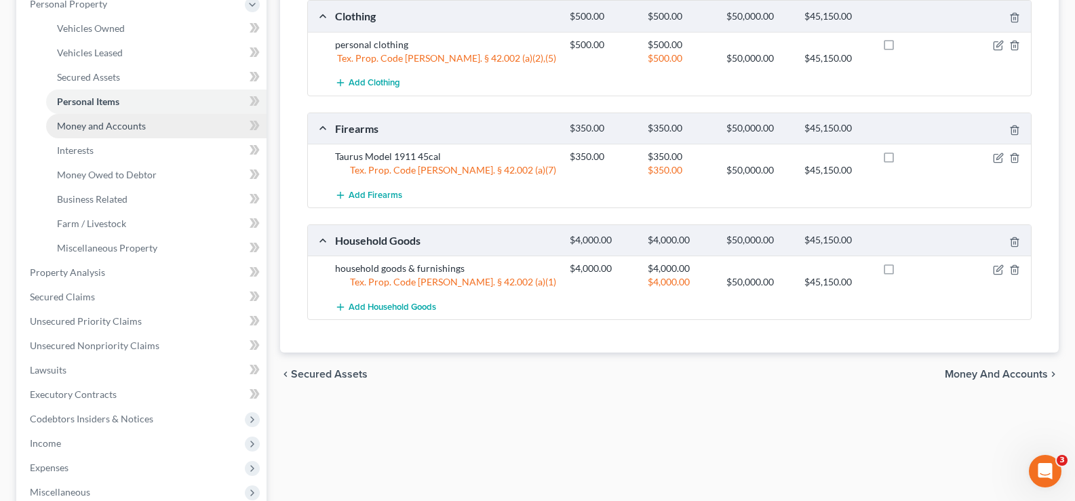
click at [107, 127] on span "Money and Accounts" at bounding box center [101, 126] width 89 height 12
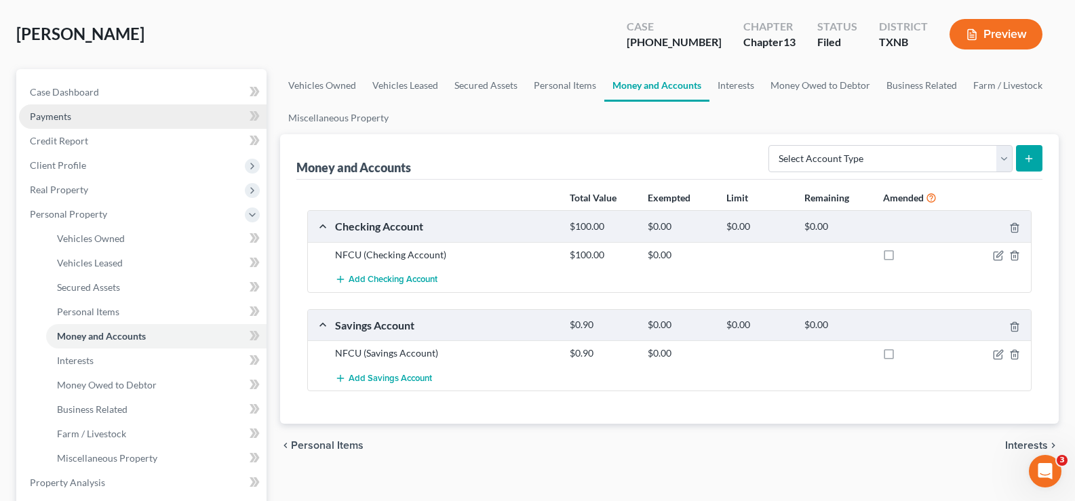
scroll to position [136, 0]
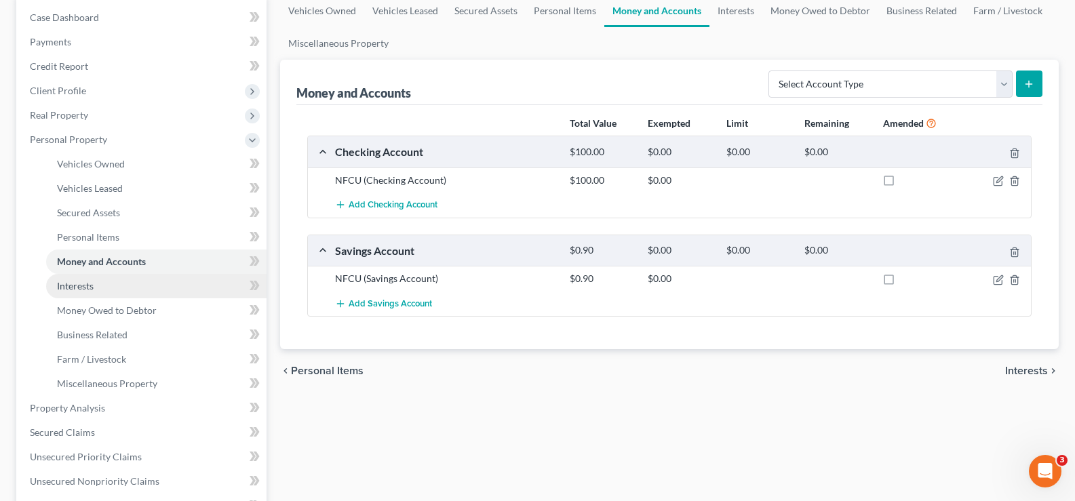
click at [102, 289] on link "Interests" at bounding box center [156, 286] width 221 height 24
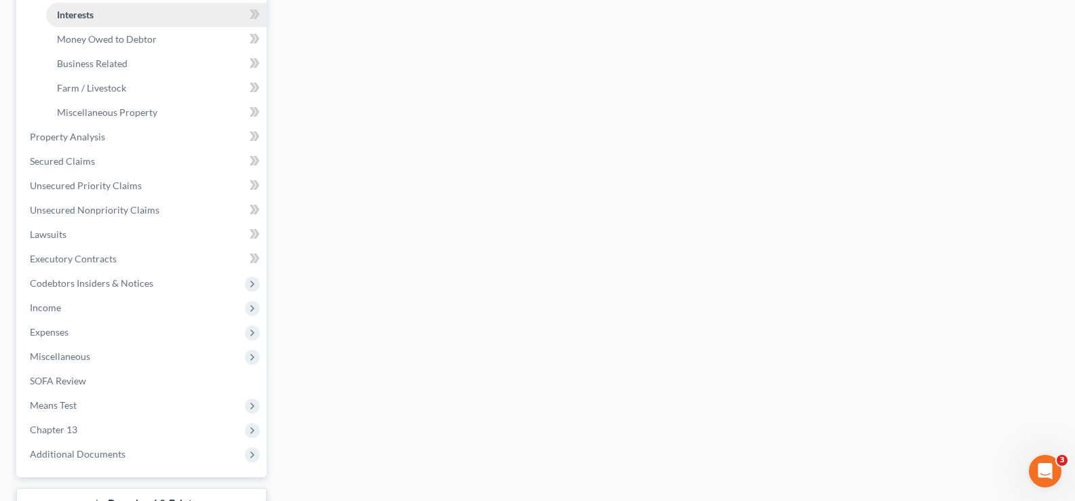
scroll to position [513, 0]
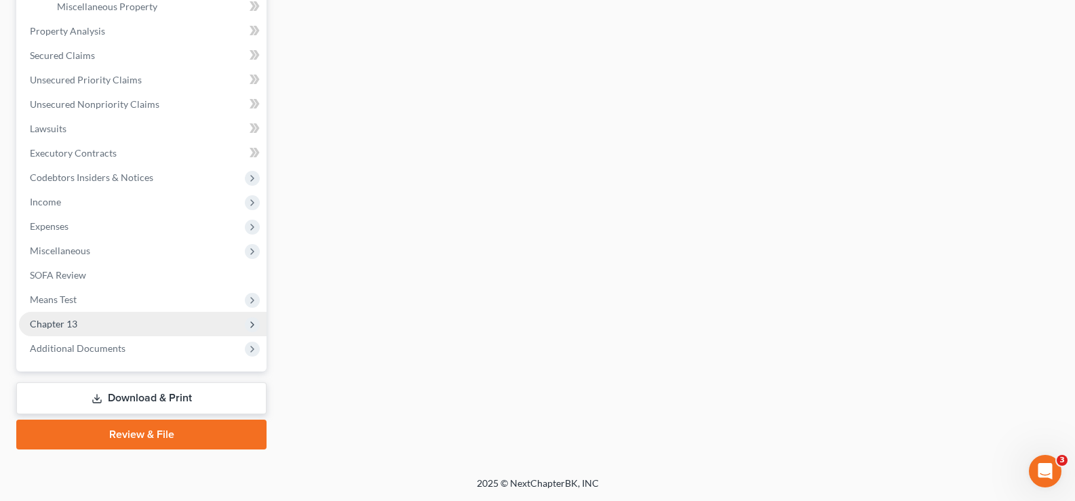
click at [106, 323] on span "Chapter 13" at bounding box center [143, 324] width 248 height 24
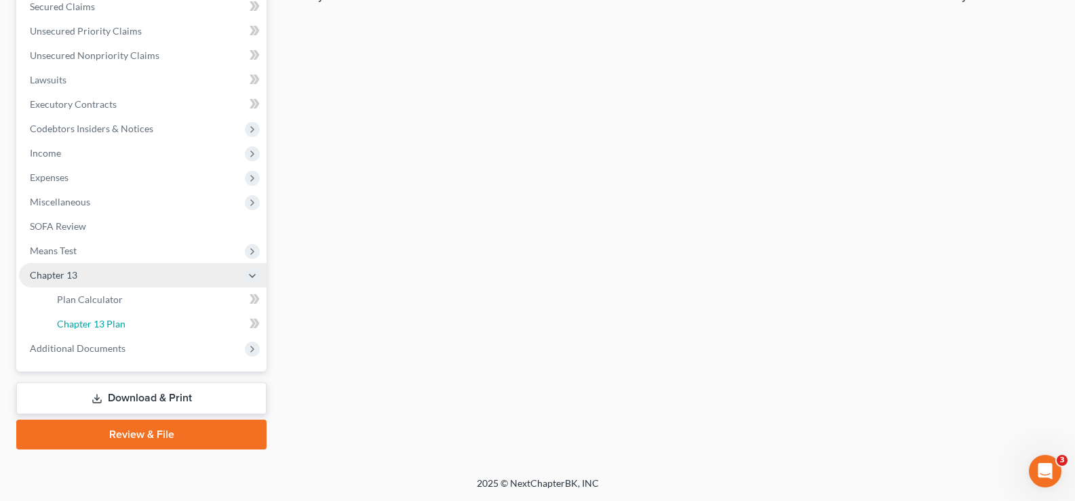
click at [106, 322] on span "Chapter 13 Plan" at bounding box center [91, 324] width 69 height 12
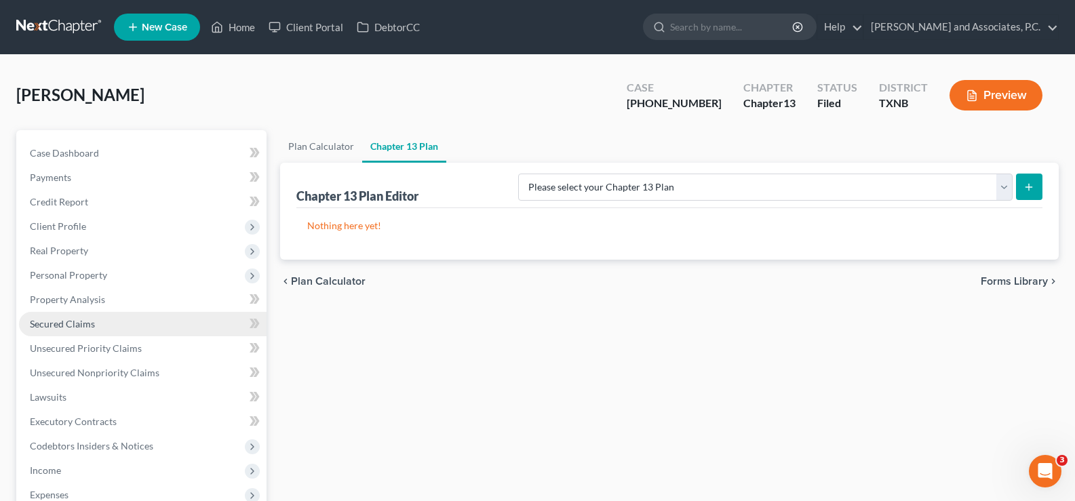
click at [107, 326] on link "Secured Claims" at bounding box center [143, 324] width 248 height 24
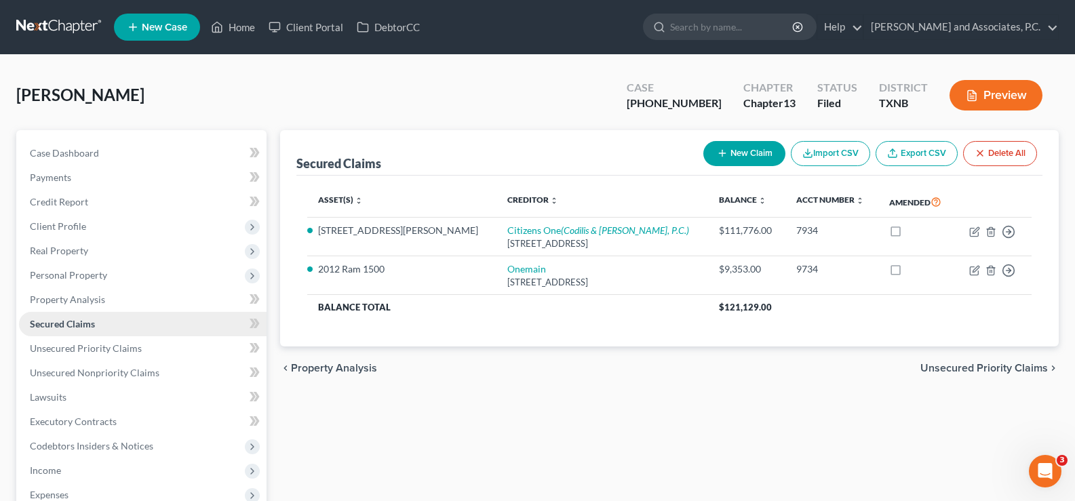
scroll to position [136, 0]
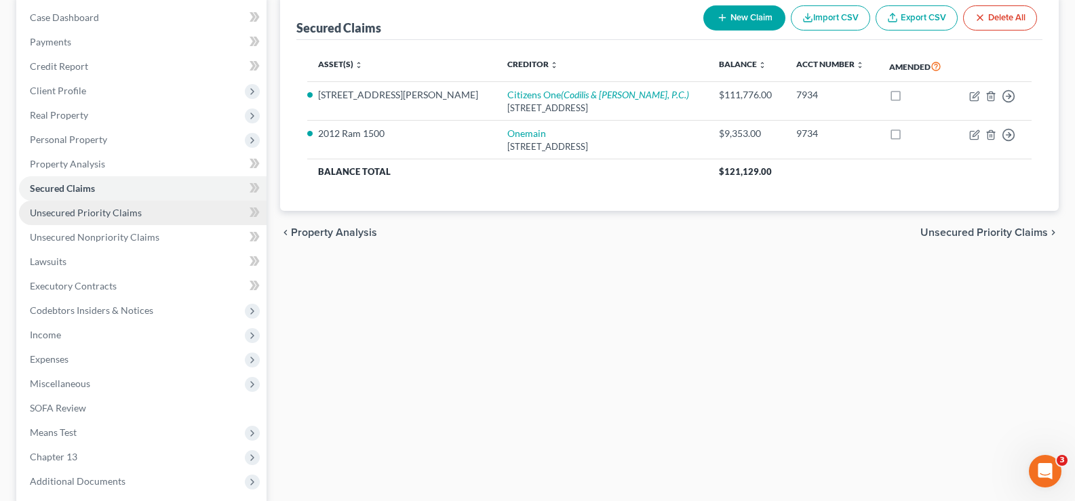
click at [107, 218] on link "Unsecured Priority Claims" at bounding box center [143, 213] width 248 height 24
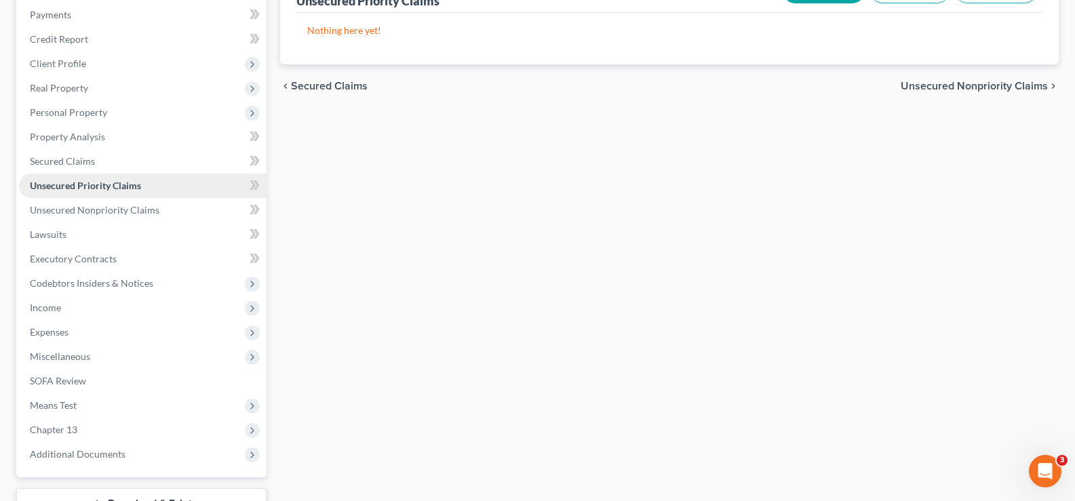
scroll to position [269, 0]
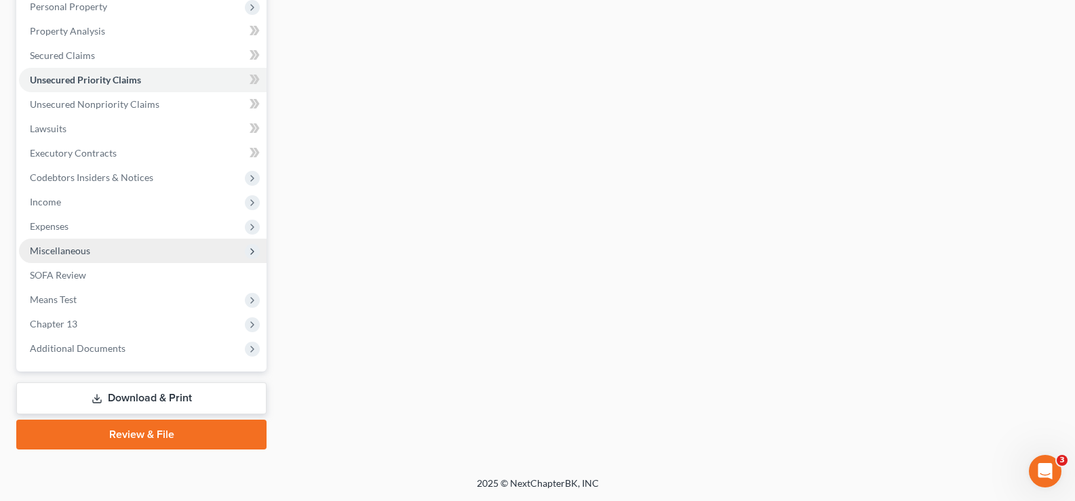
click at [107, 252] on span "Miscellaneous" at bounding box center [143, 251] width 248 height 24
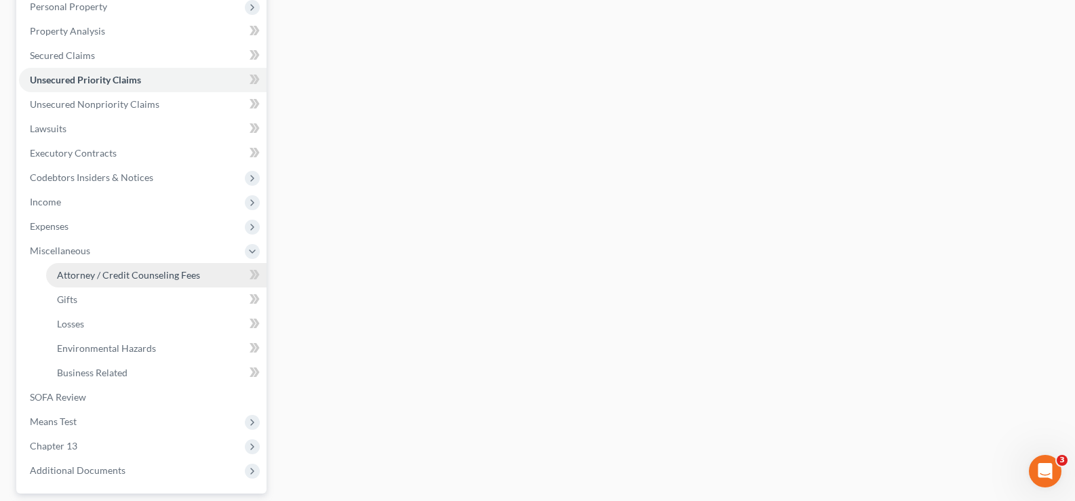
click at [110, 267] on link "Attorney / Credit Counseling Fees" at bounding box center [156, 275] width 221 height 24
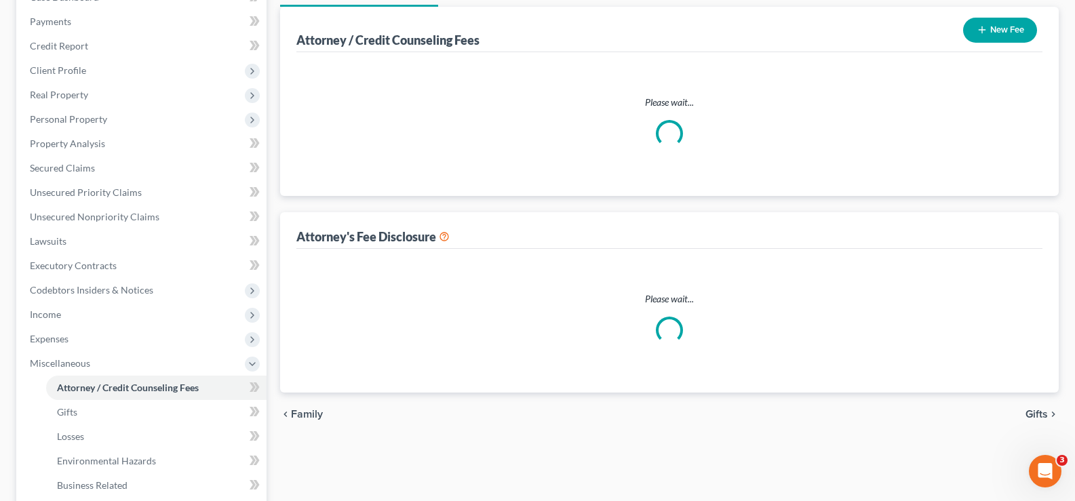
select select "1"
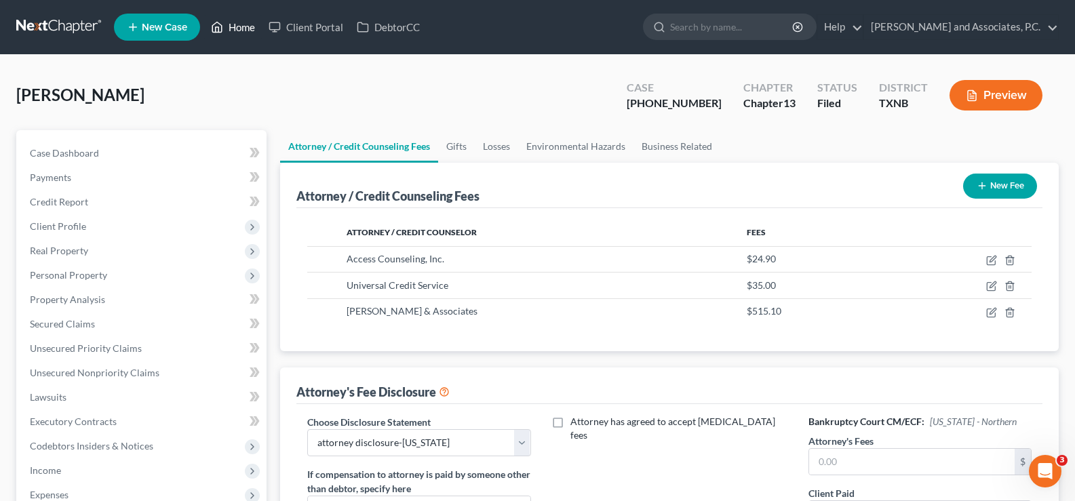
click at [237, 22] on link "Home" at bounding box center [233, 27] width 58 height 24
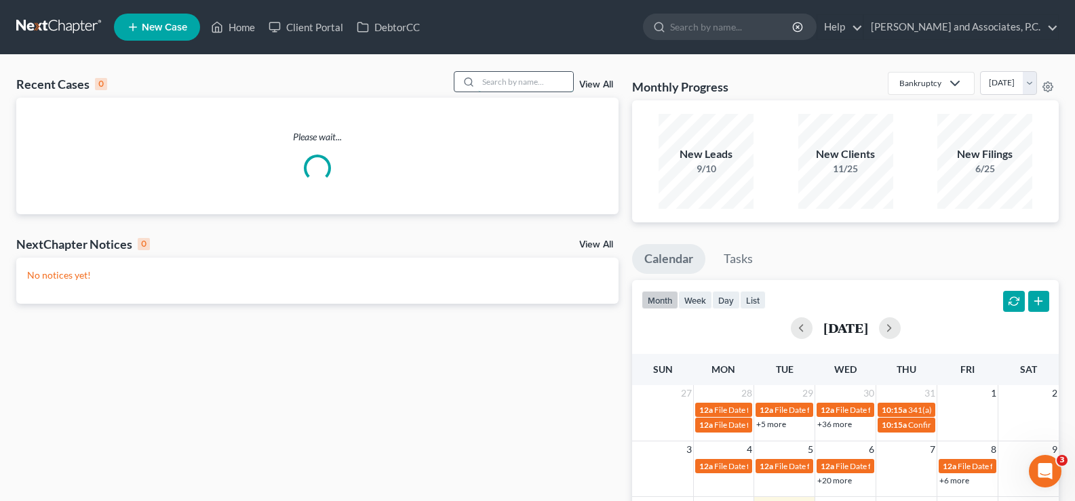
click at [499, 82] on input "search" at bounding box center [525, 82] width 95 height 20
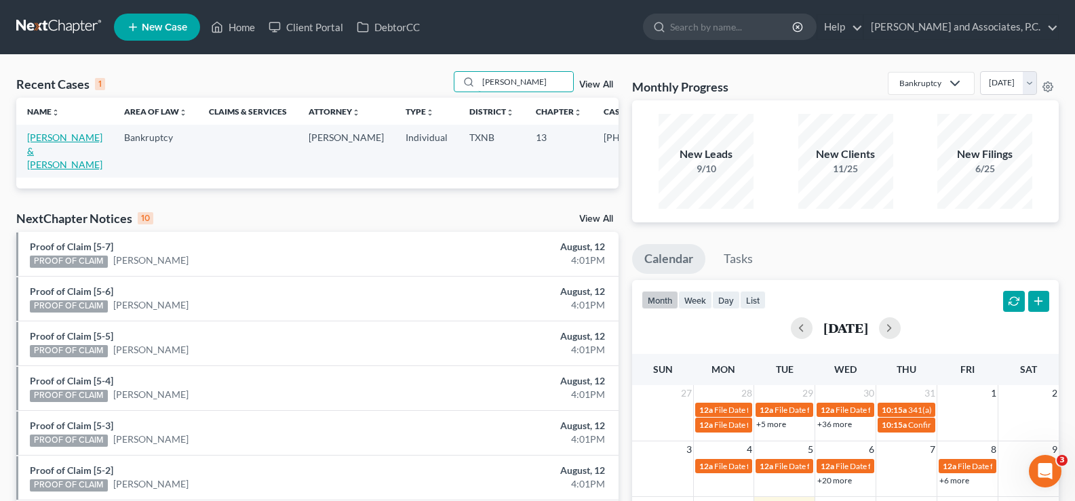
type input "rinker"
click at [54, 151] on link "[PERSON_NAME] & [PERSON_NAME]" at bounding box center [64, 151] width 75 height 39
select select "5"
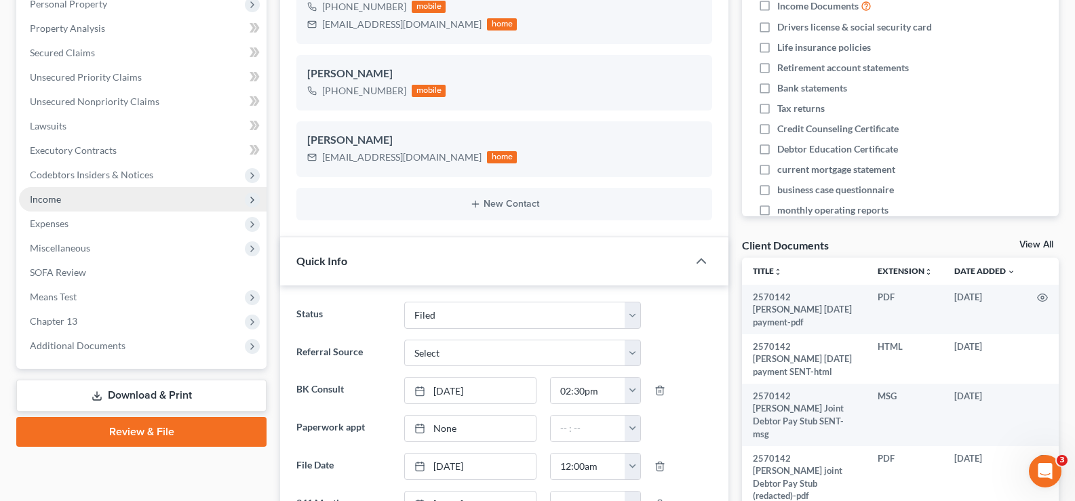
click at [58, 199] on span "Income" at bounding box center [45, 199] width 31 height 12
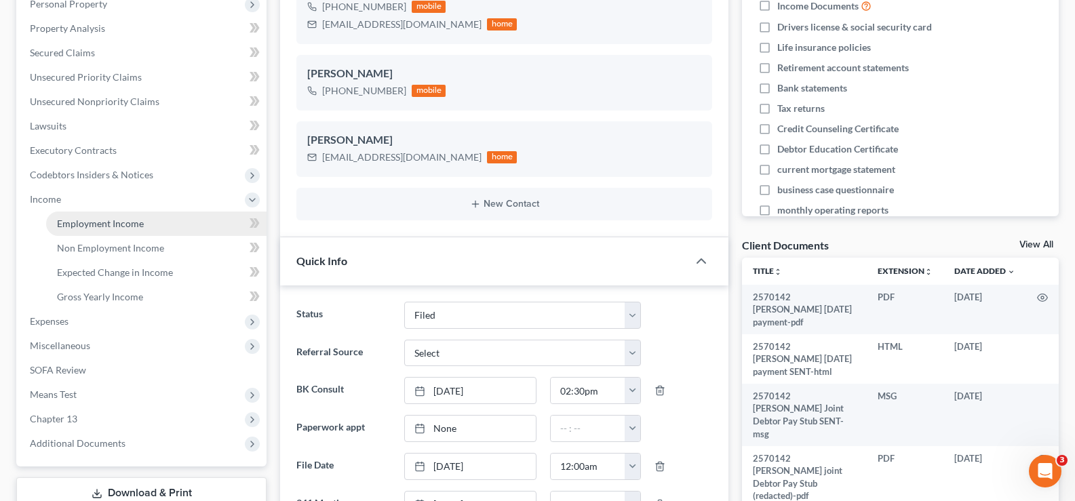
click at [104, 226] on span "Employment Income" at bounding box center [100, 224] width 87 height 12
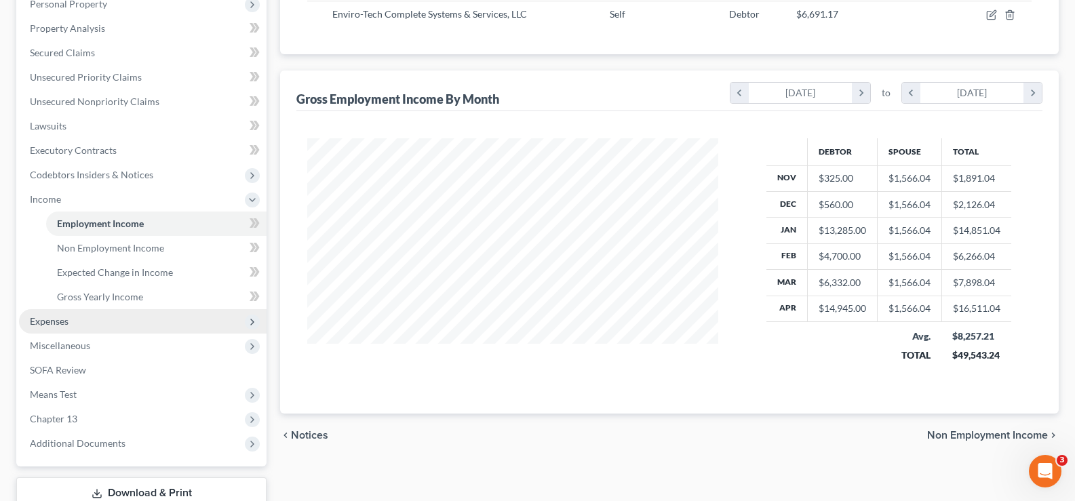
click at [74, 325] on span "Expenses" at bounding box center [143, 321] width 248 height 24
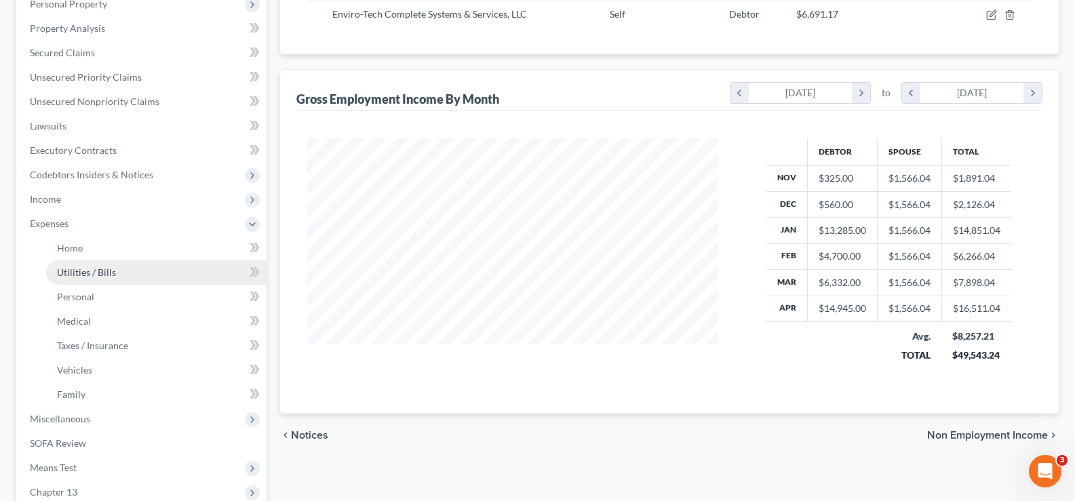
click at [86, 273] on span "Utilities / Bills" at bounding box center [86, 273] width 59 height 12
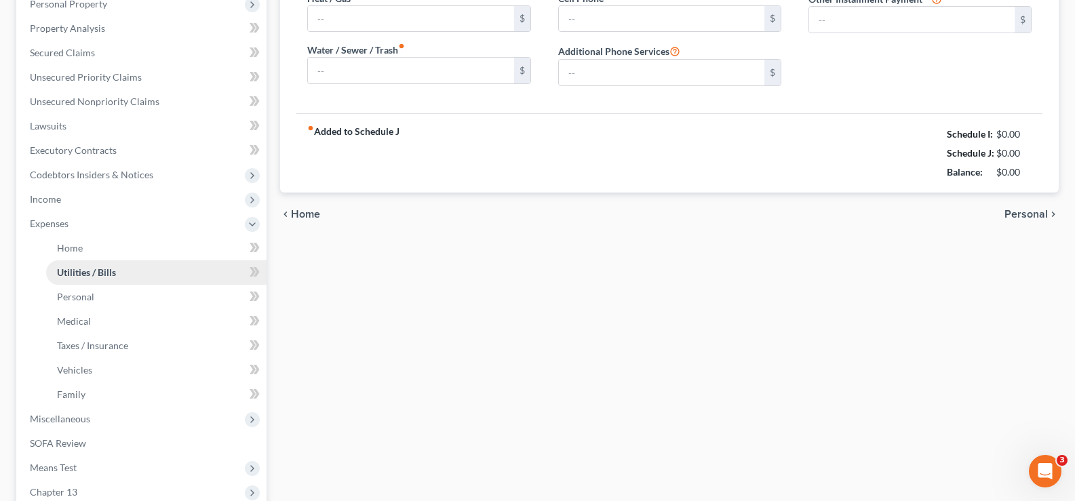
type input "200.00"
type input "100.00"
type input "125.00"
type input "120.00"
type input "151.07"
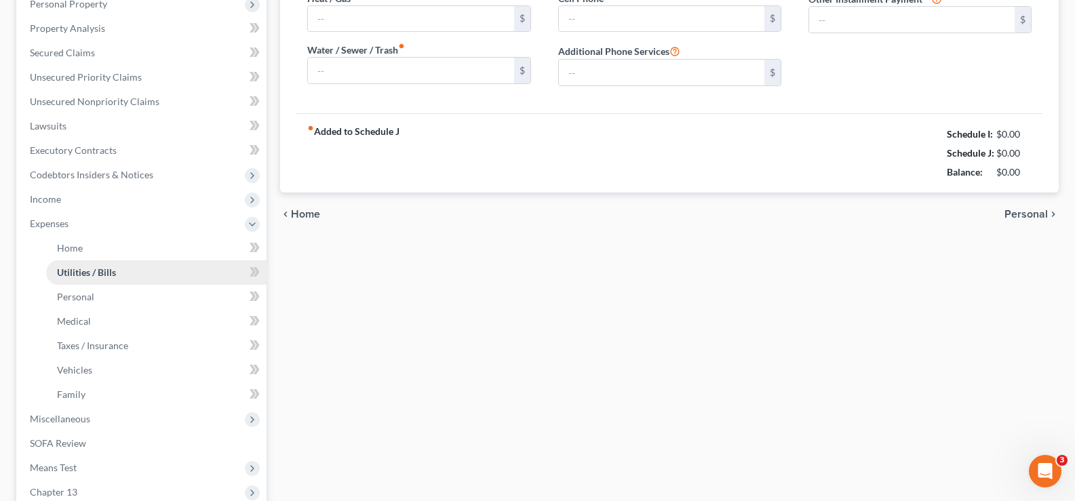
type input "0.00"
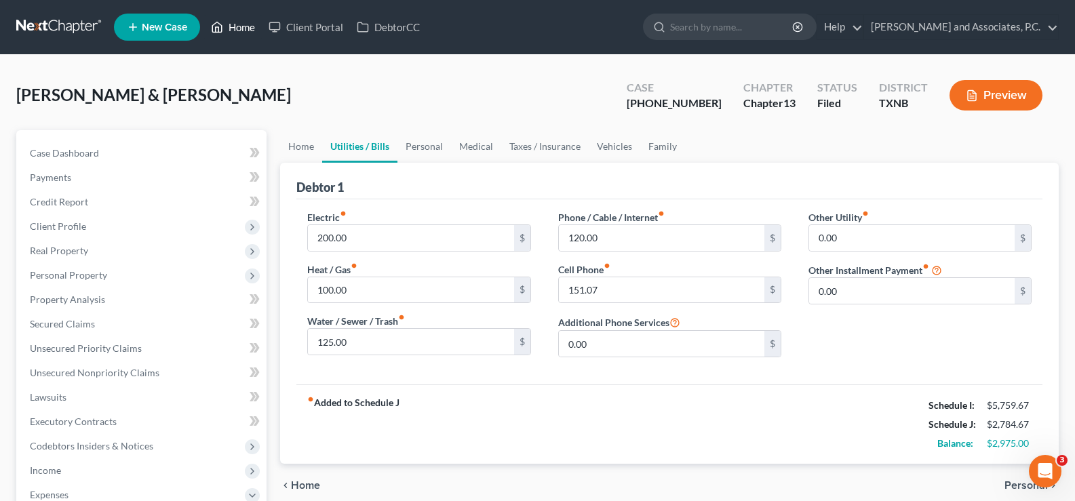
click at [244, 23] on link "Home" at bounding box center [233, 27] width 58 height 24
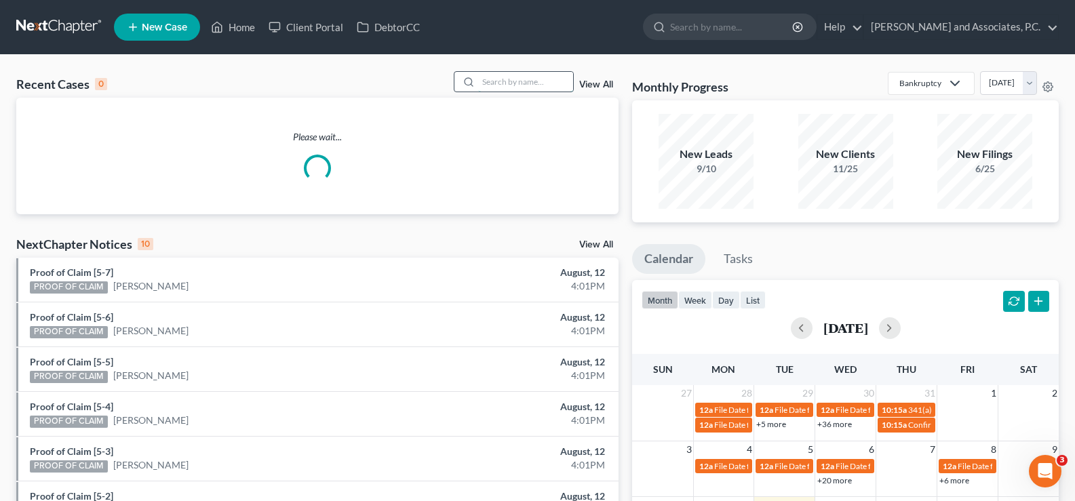
click at [511, 83] on input "search" at bounding box center [525, 82] width 95 height 20
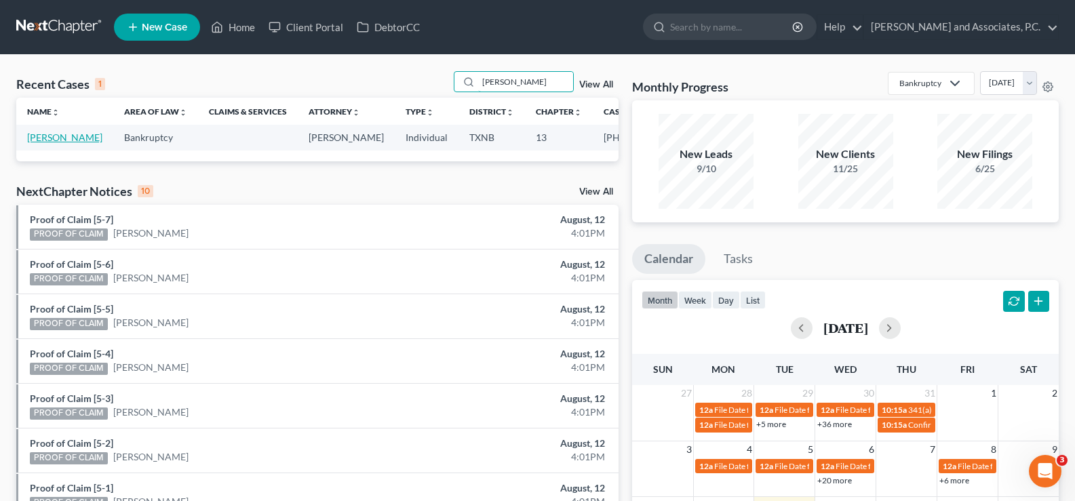
type input "winstel"
click at [37, 142] on link "Winstel, Teresa" at bounding box center [64, 138] width 75 height 12
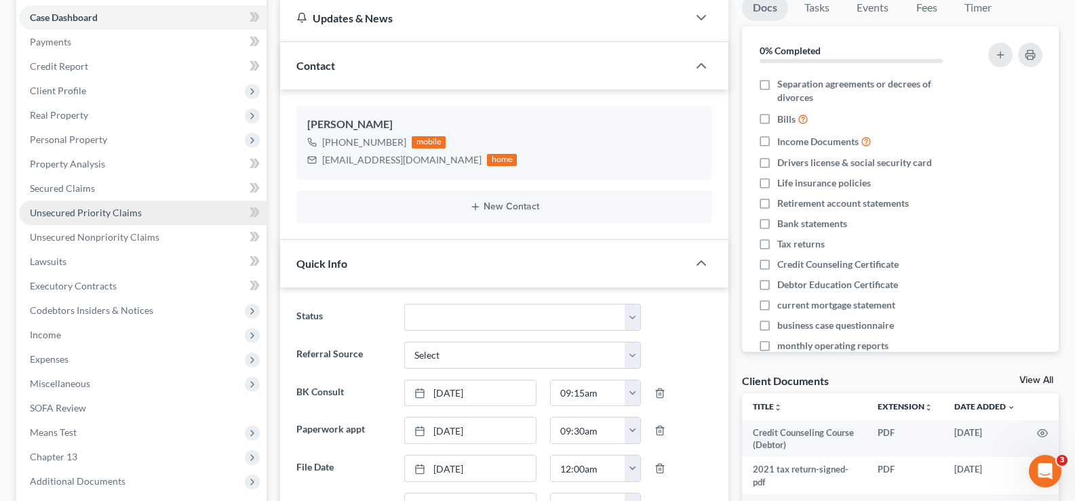
scroll to position [271, 0]
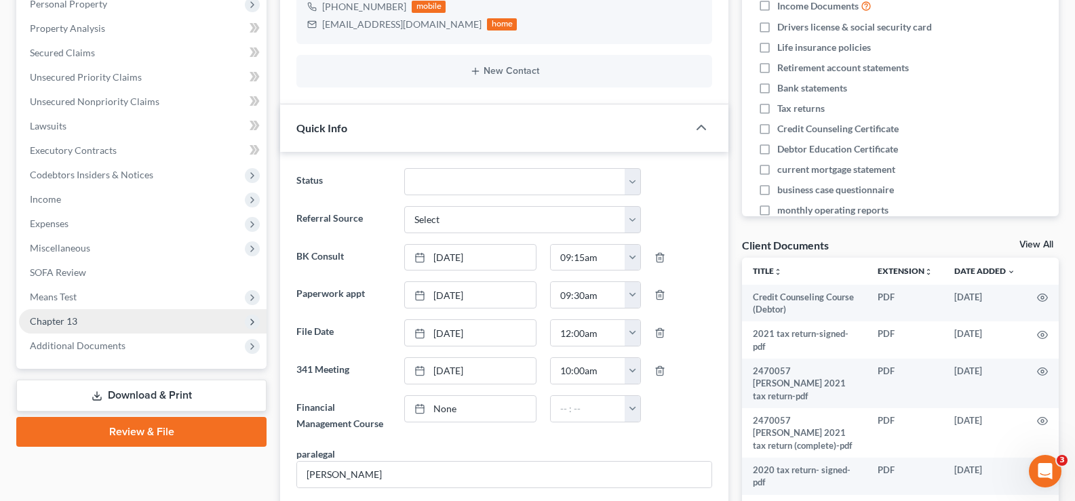
click at [131, 328] on span "Chapter 13" at bounding box center [143, 321] width 248 height 24
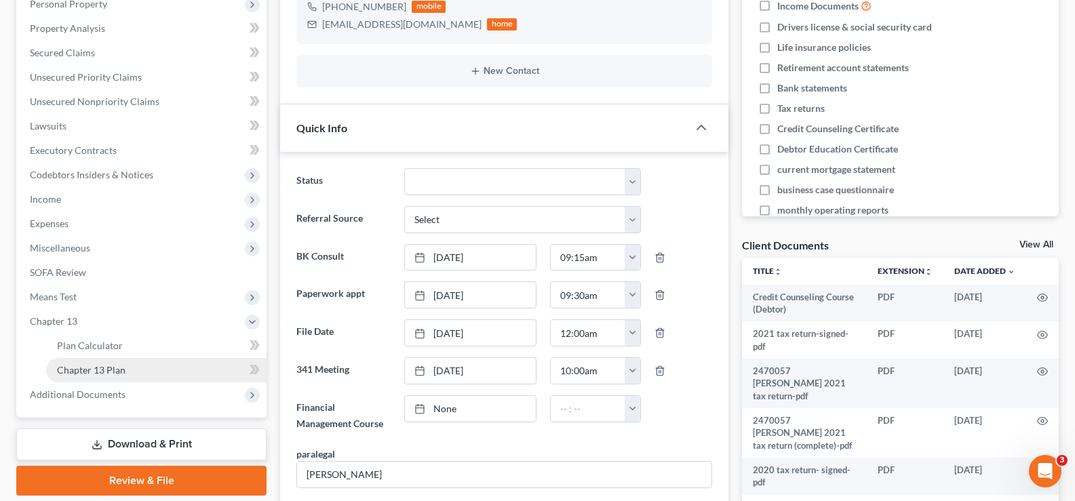
click at [138, 365] on link "Chapter 13 Plan" at bounding box center [156, 370] width 221 height 24
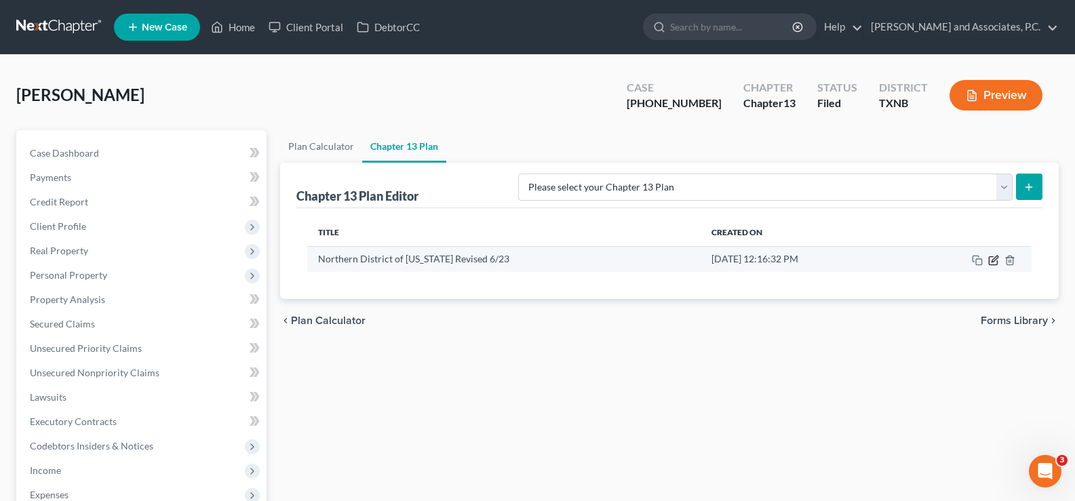
click at [994, 261] on icon "button" at bounding box center [994, 260] width 11 height 11
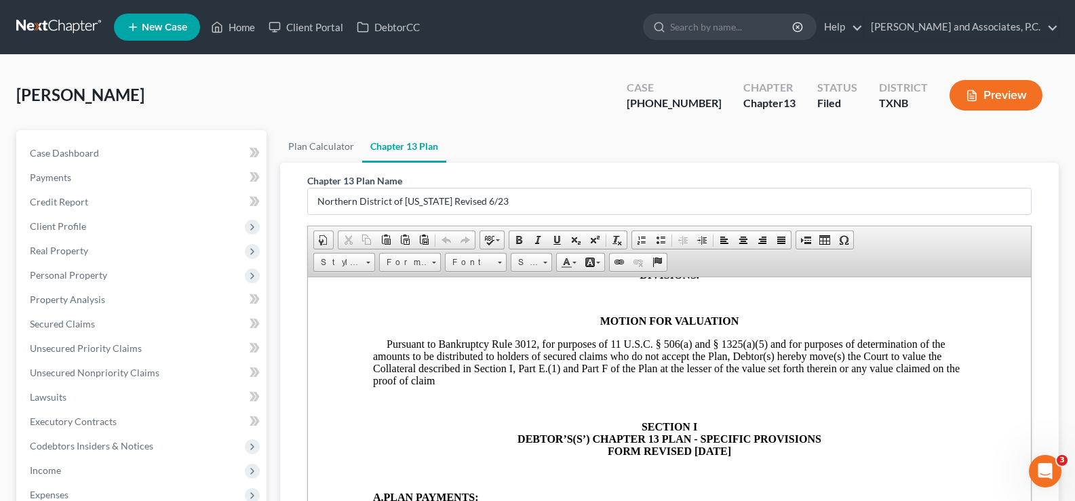
scroll to position [679, 0]
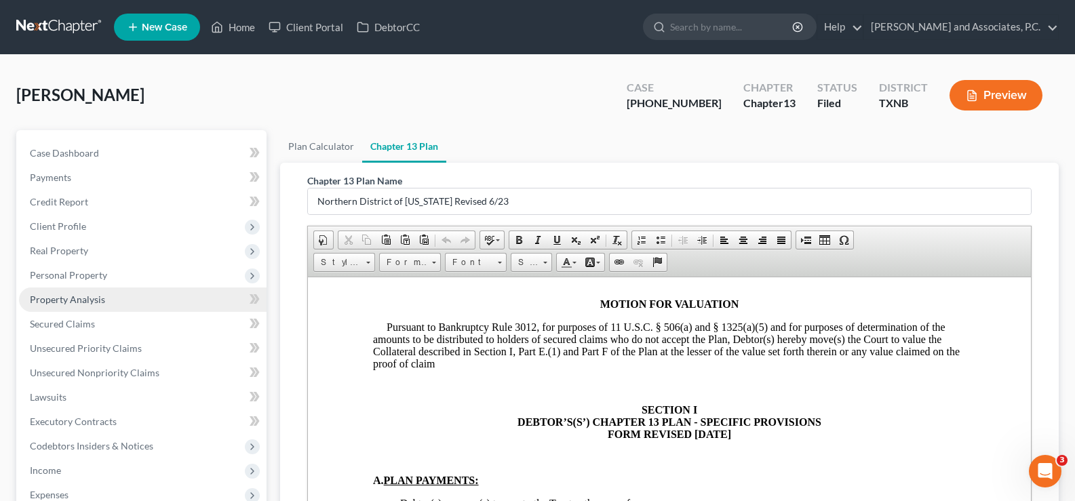
click at [79, 301] on span "Property Analysis" at bounding box center [67, 300] width 75 height 12
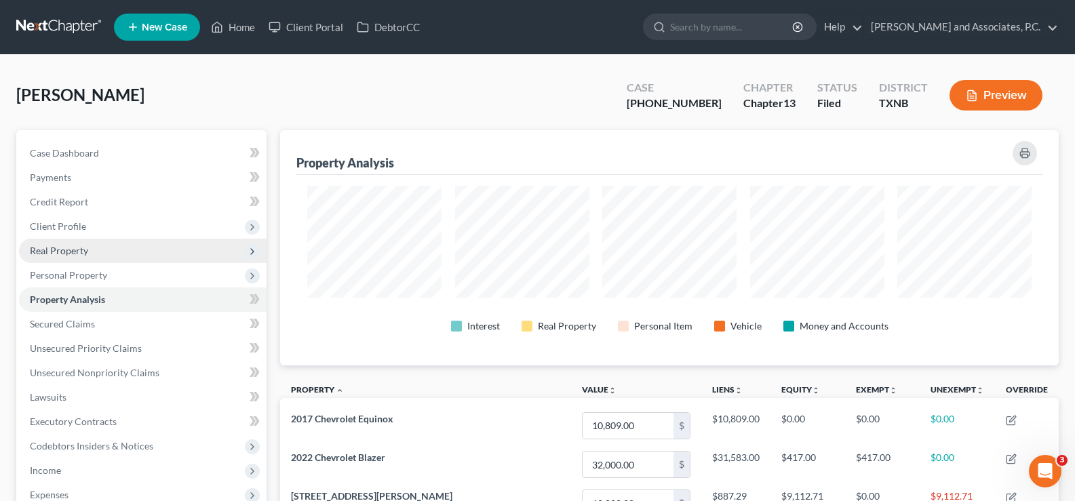
click at [91, 255] on span "Real Property" at bounding box center [143, 251] width 248 height 24
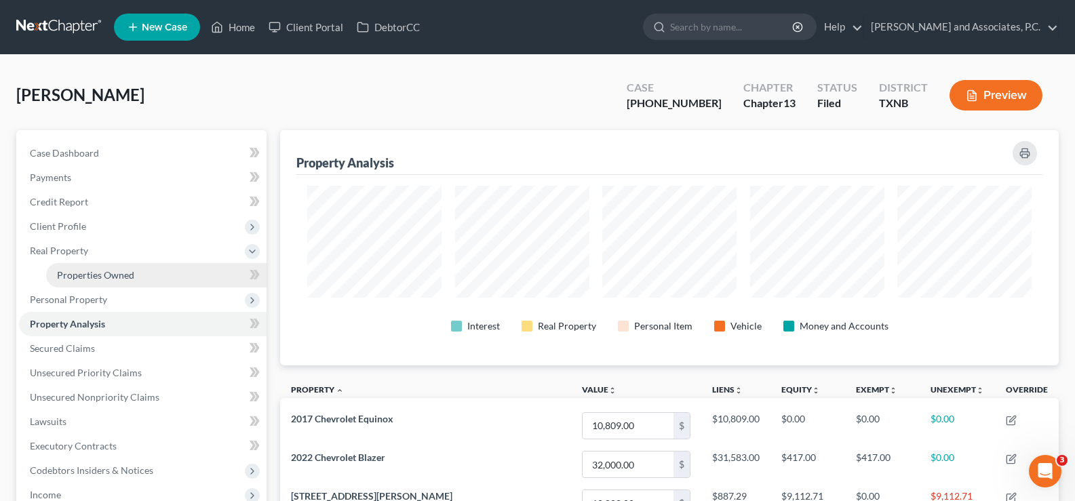
click at [107, 279] on span "Properties Owned" at bounding box center [95, 275] width 77 height 12
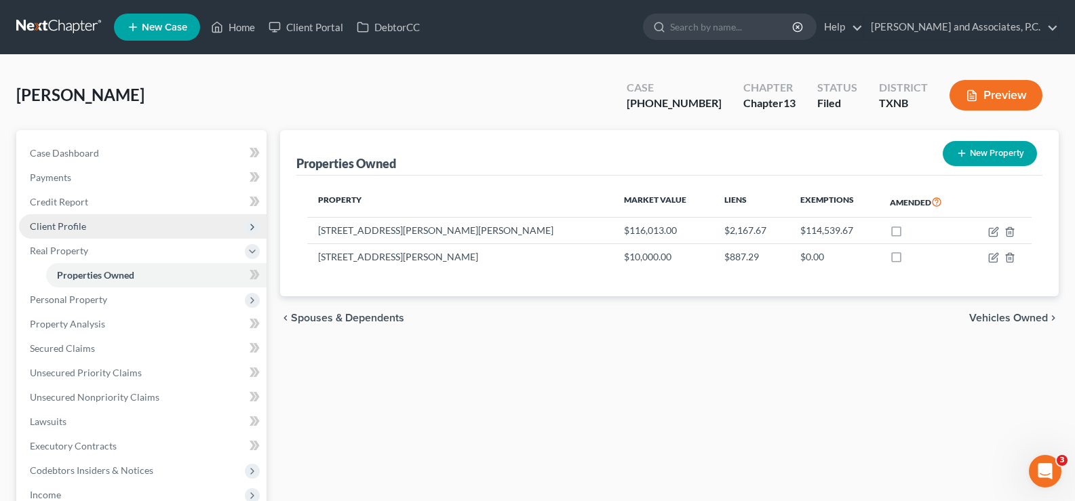
click at [81, 229] on span "Client Profile" at bounding box center [58, 227] width 56 height 12
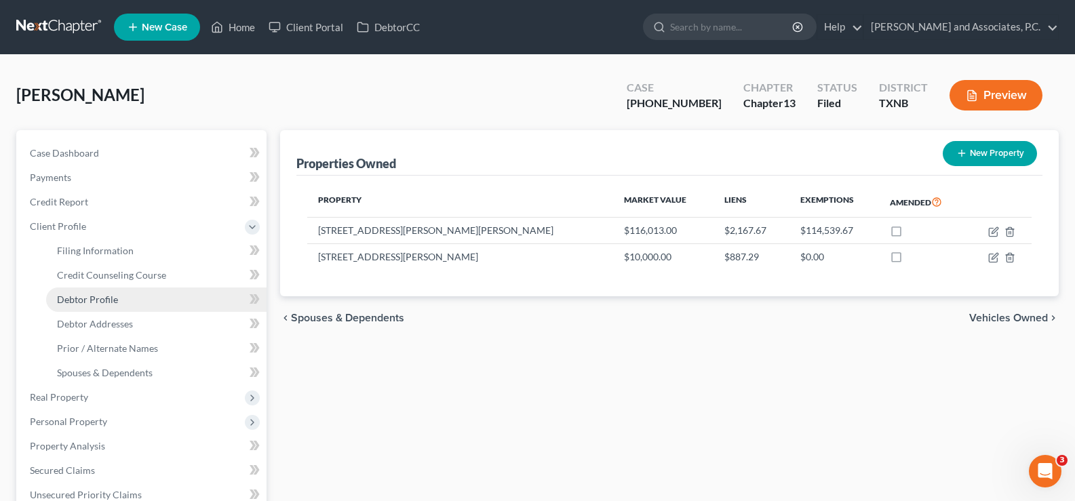
click at [98, 301] on span "Debtor Profile" at bounding box center [87, 300] width 61 height 12
select select "0"
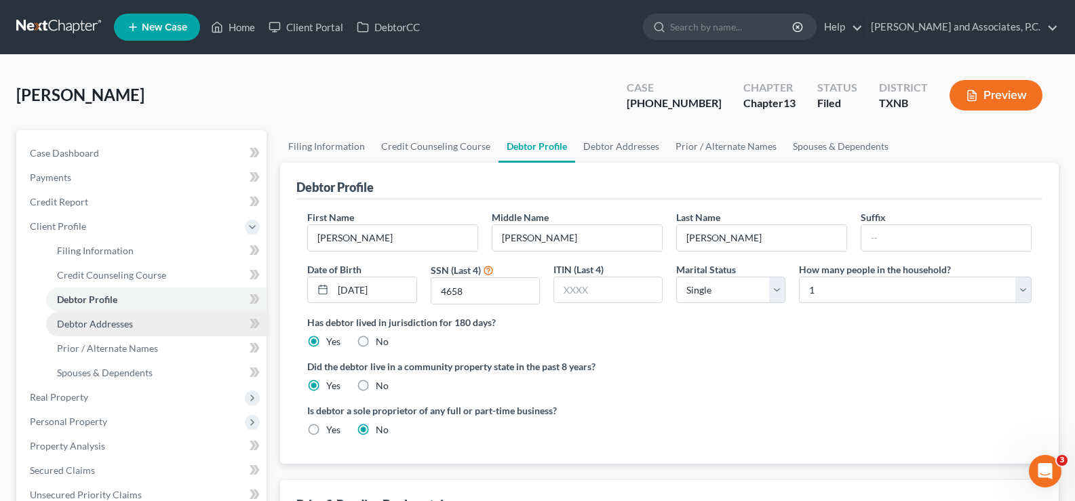
click at [103, 322] on span "Debtor Addresses" at bounding box center [95, 324] width 76 height 12
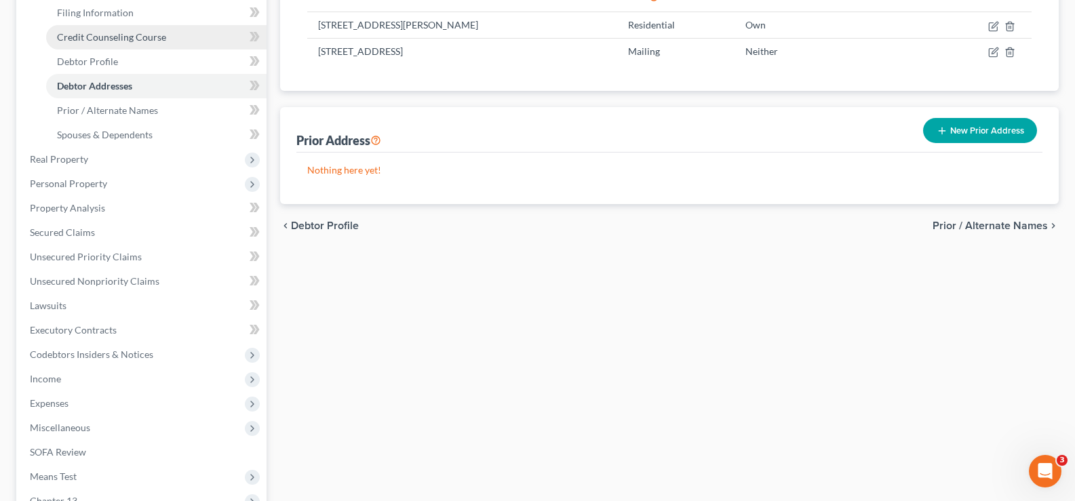
scroll to position [271, 0]
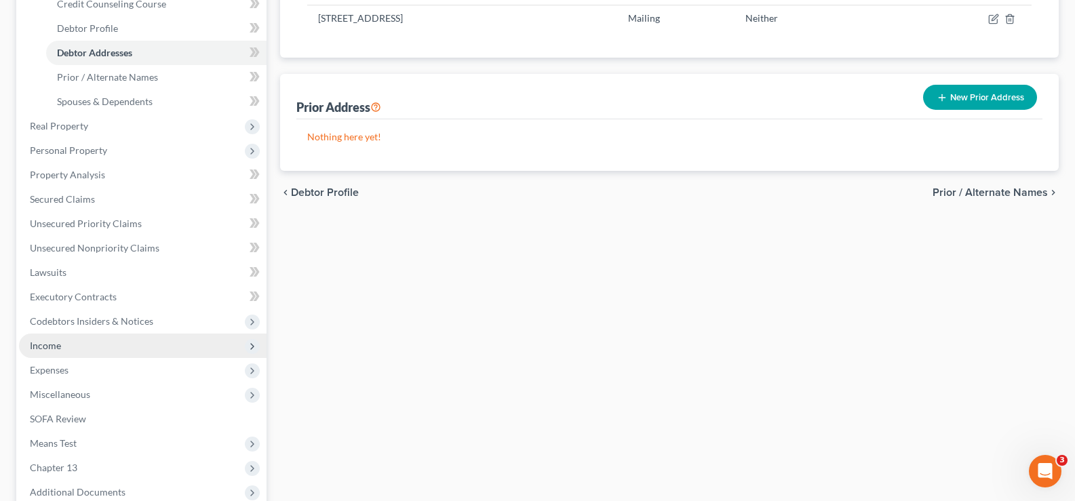
click at [94, 345] on span "Income" at bounding box center [143, 346] width 248 height 24
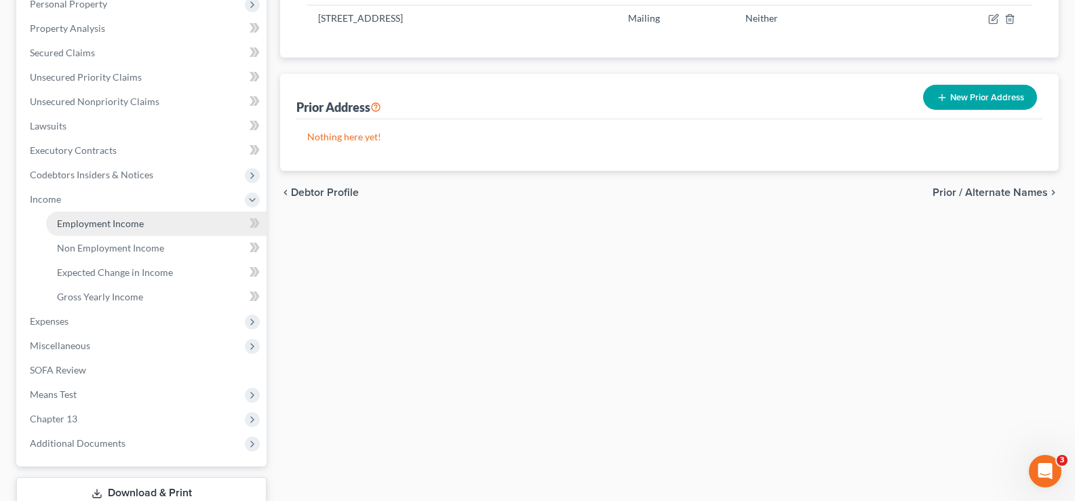
click at [103, 228] on span "Employment Income" at bounding box center [100, 224] width 87 height 12
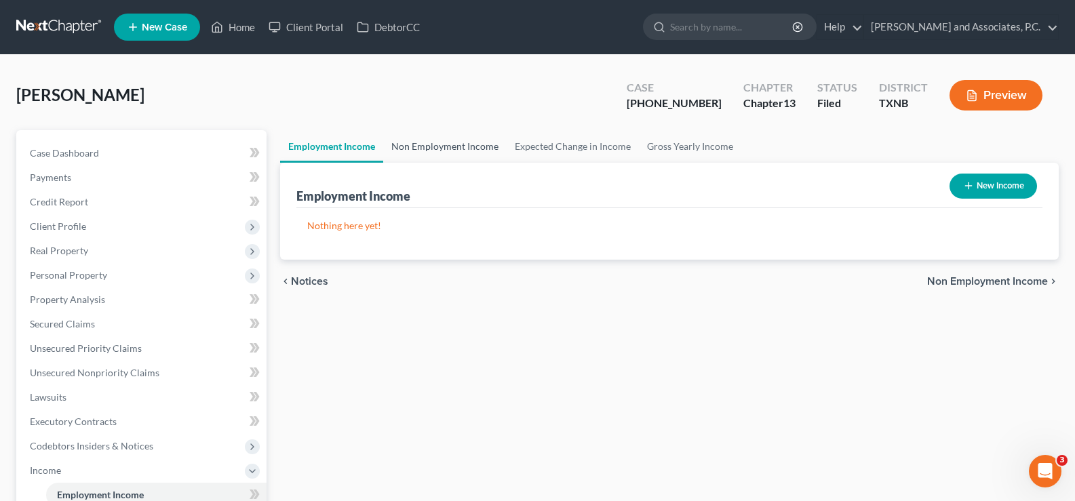
click at [430, 146] on link "Non Employment Income" at bounding box center [444, 146] width 123 height 33
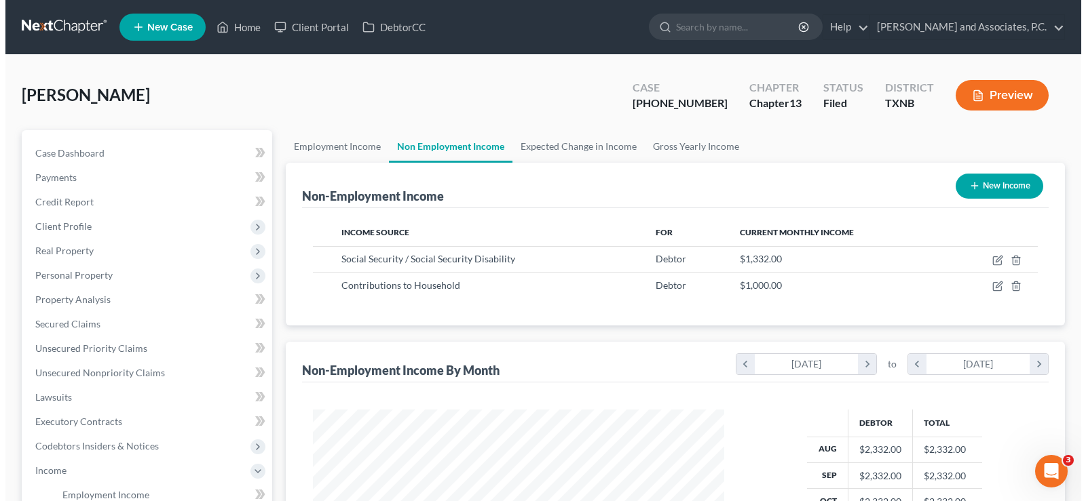
scroll to position [244, 438]
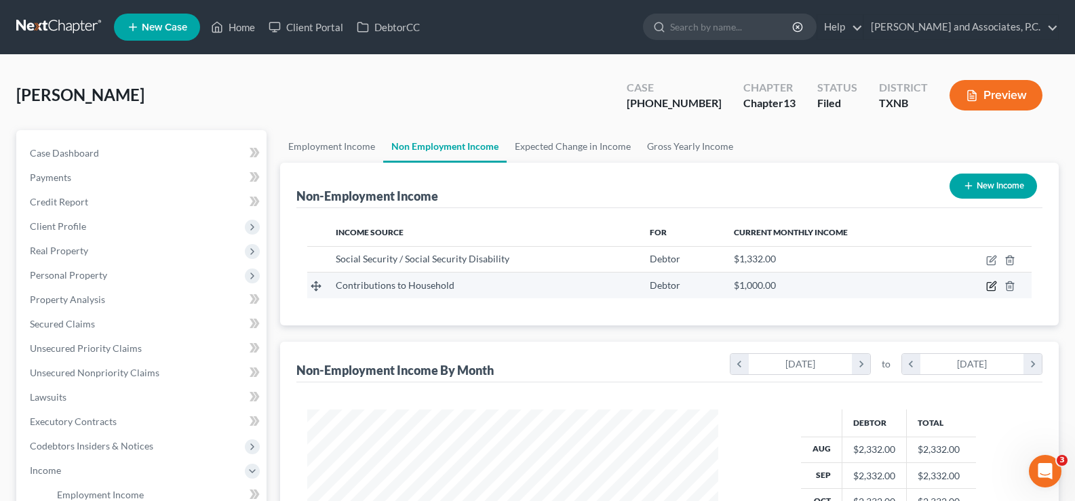
click at [995, 284] on icon "button" at bounding box center [992, 286] width 11 height 11
select select "8"
select select "0"
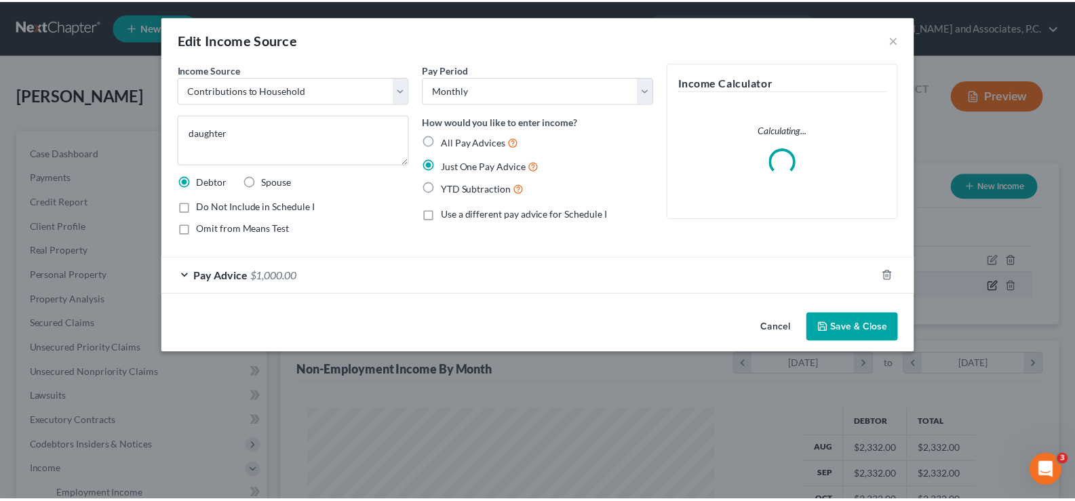
scroll to position [244, 443]
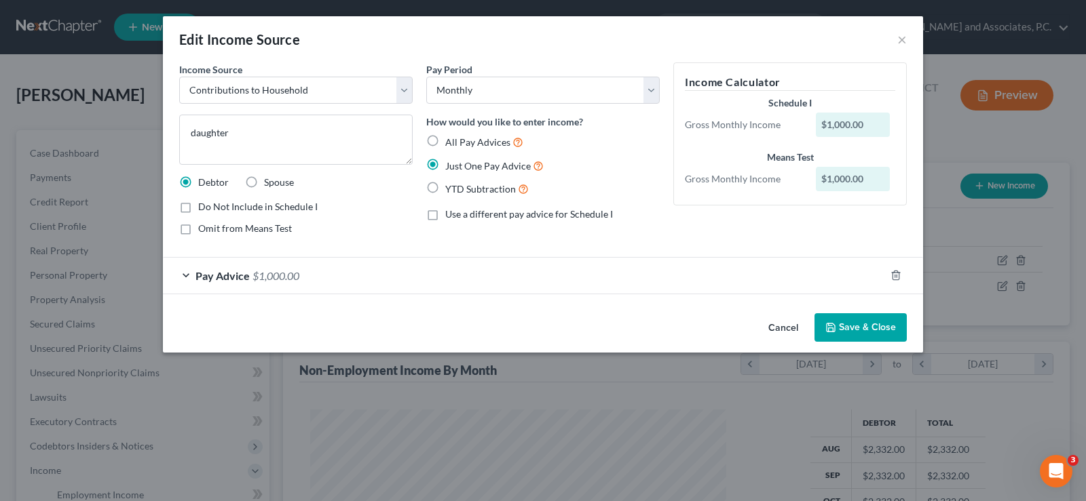
click at [848, 321] on button "Save & Close" at bounding box center [860, 327] width 92 height 28
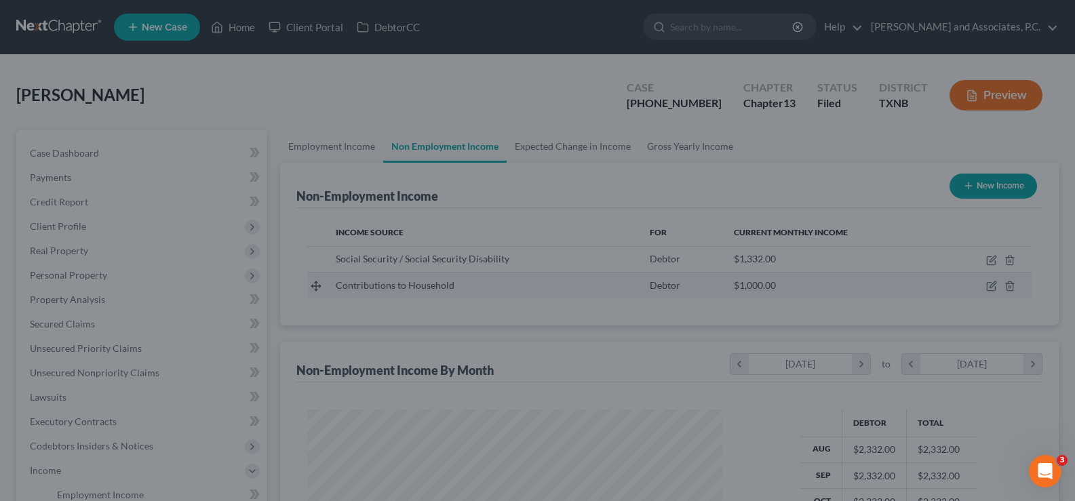
scroll to position [678306, 678110]
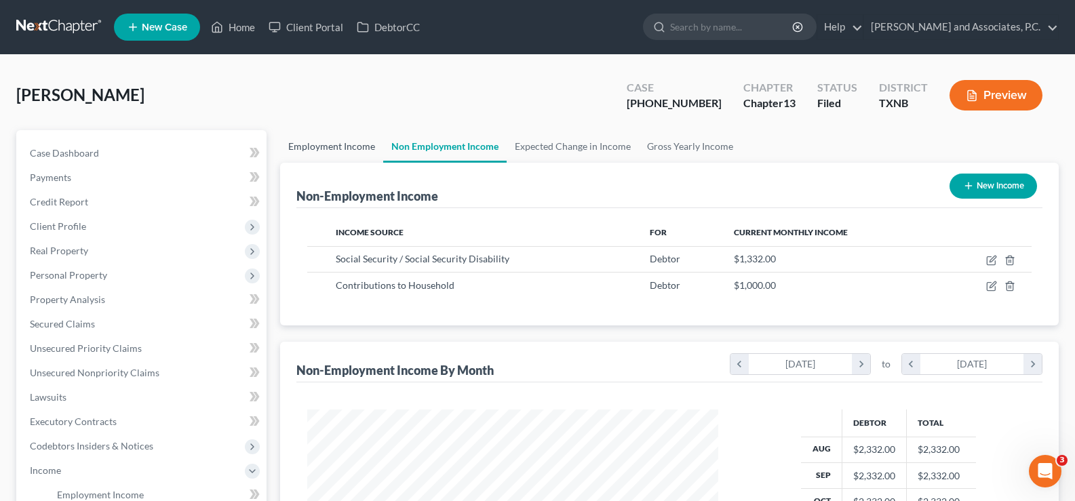
click at [312, 147] on link "Employment Income" at bounding box center [331, 146] width 103 height 33
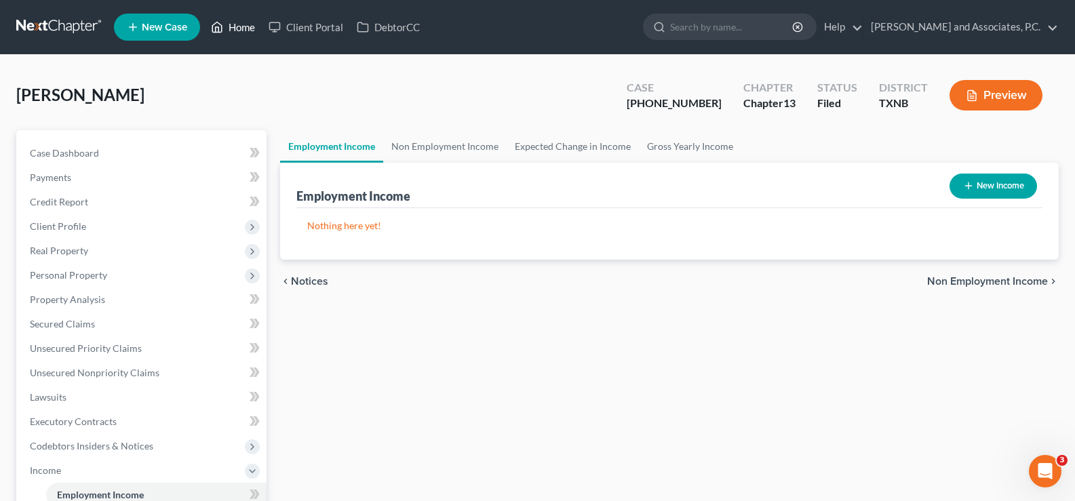
click at [223, 27] on icon at bounding box center [217, 27] width 12 height 16
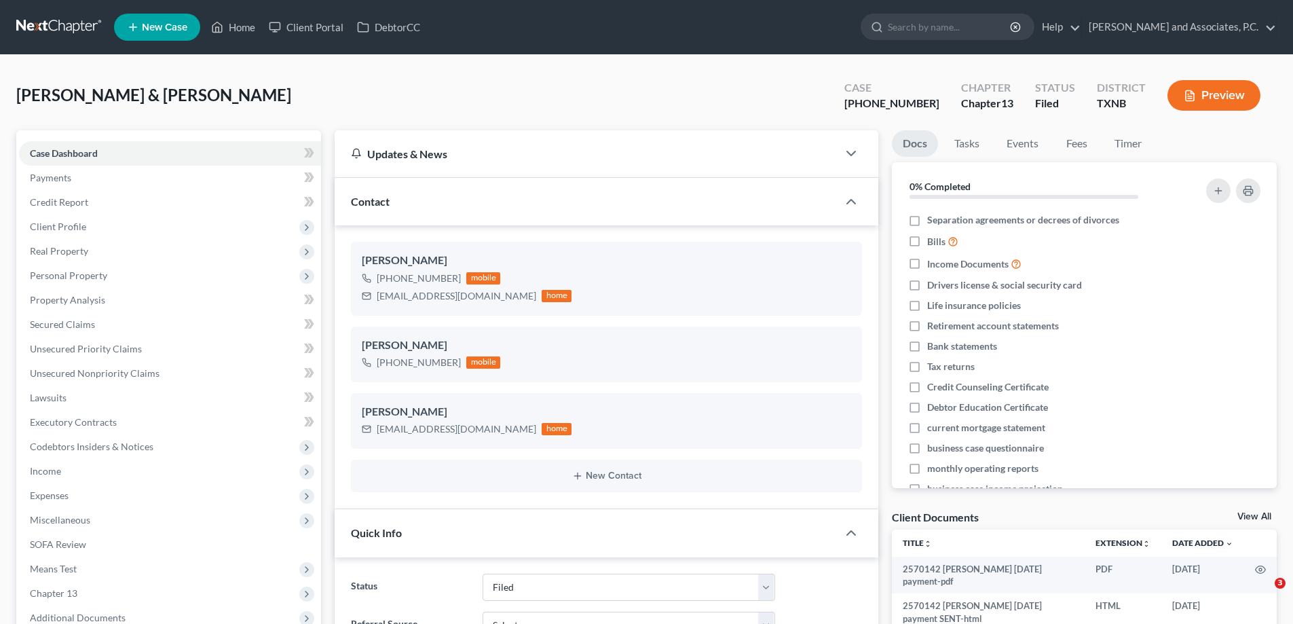
select select "5"
click at [237, 24] on link "Home" at bounding box center [233, 27] width 58 height 24
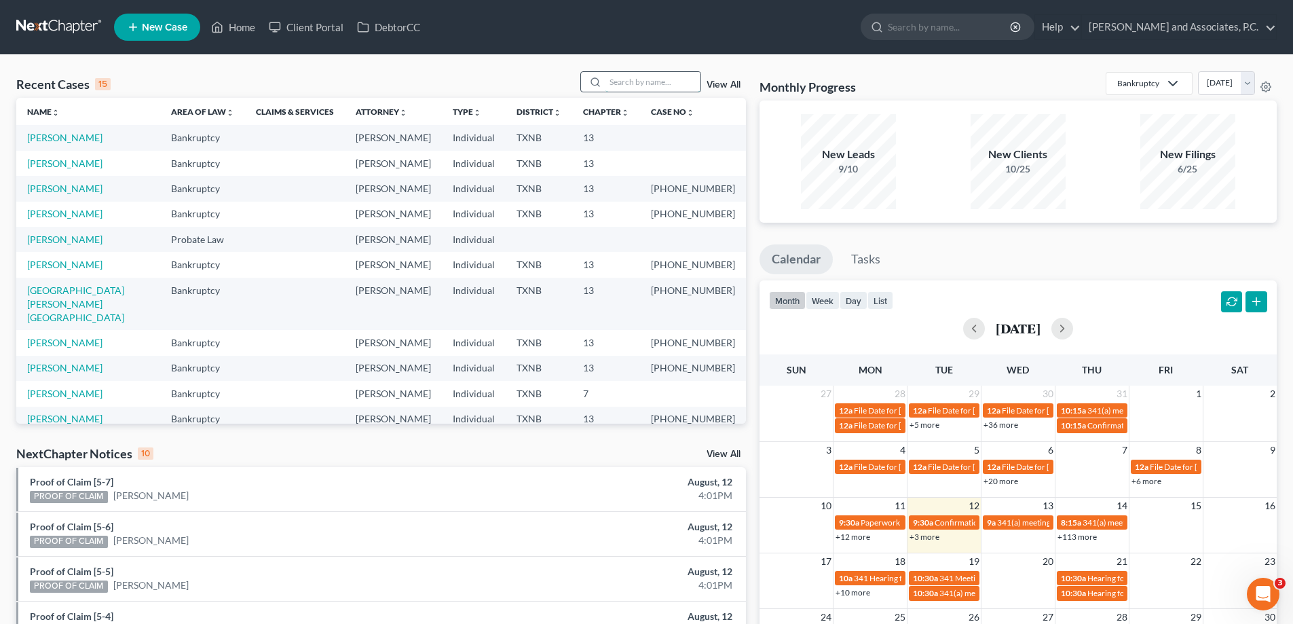
click at [647, 86] on input "search" at bounding box center [652, 82] width 95 height 20
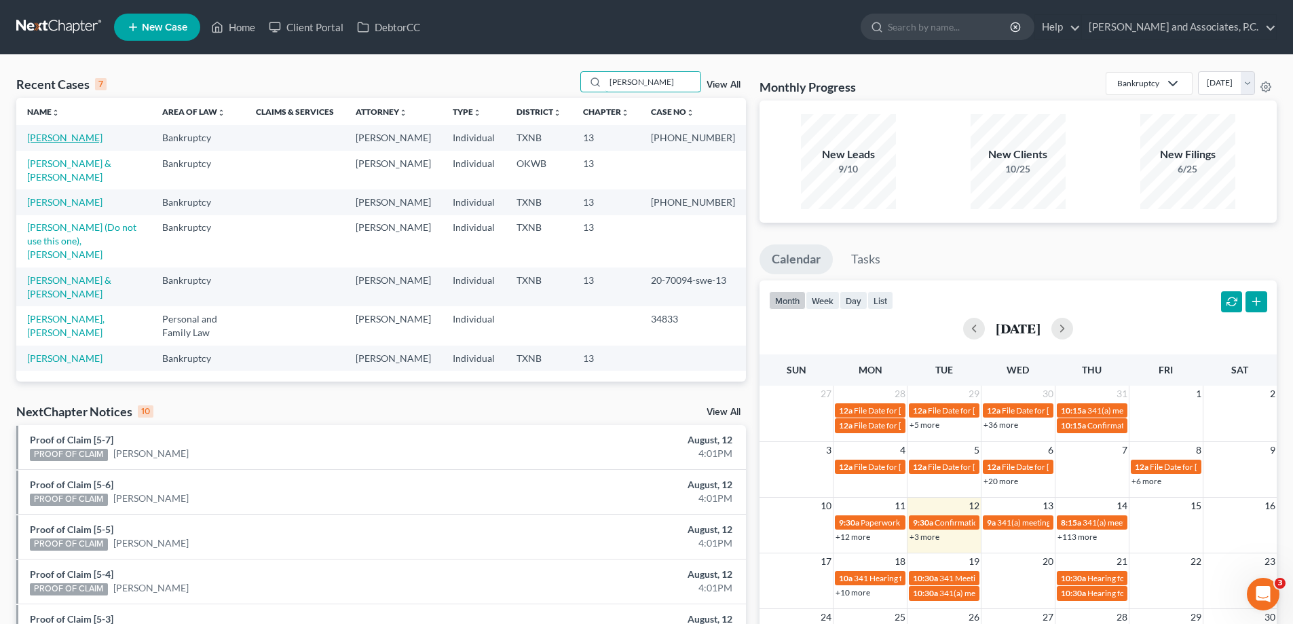
type input "hughes"
click at [53, 134] on link "[PERSON_NAME]" at bounding box center [64, 138] width 75 height 12
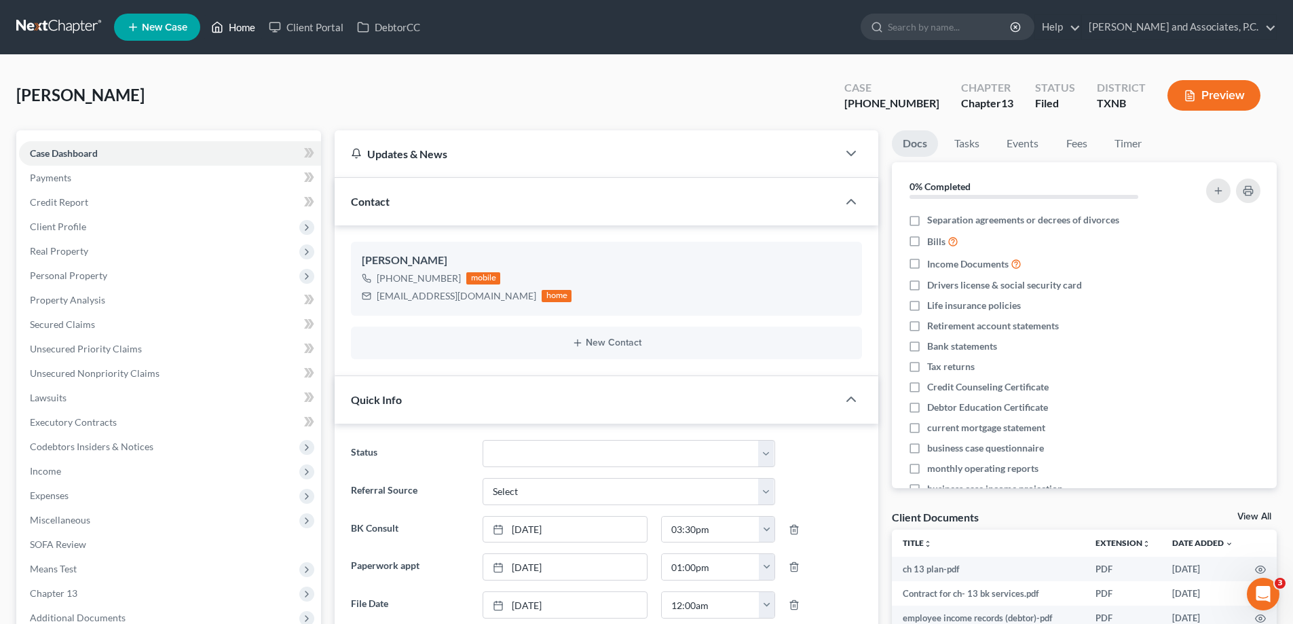
click at [250, 28] on link "Home" at bounding box center [233, 27] width 58 height 24
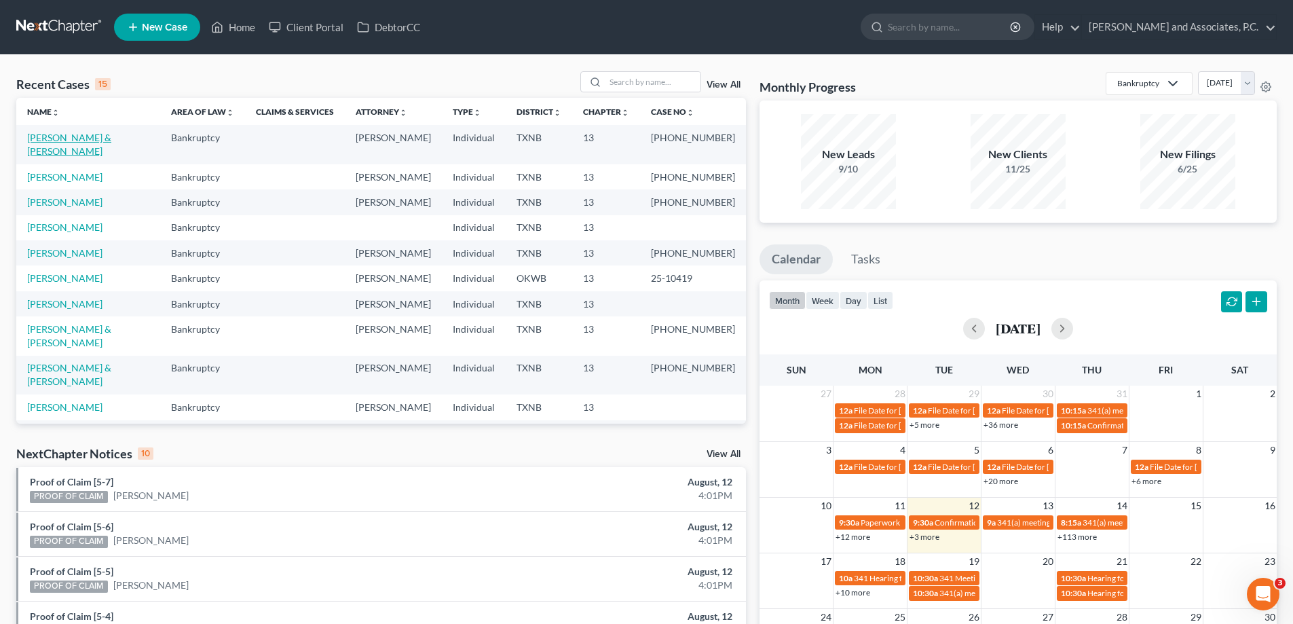
click at [85, 138] on link "[PERSON_NAME] & [PERSON_NAME]" at bounding box center [69, 144] width 84 height 25
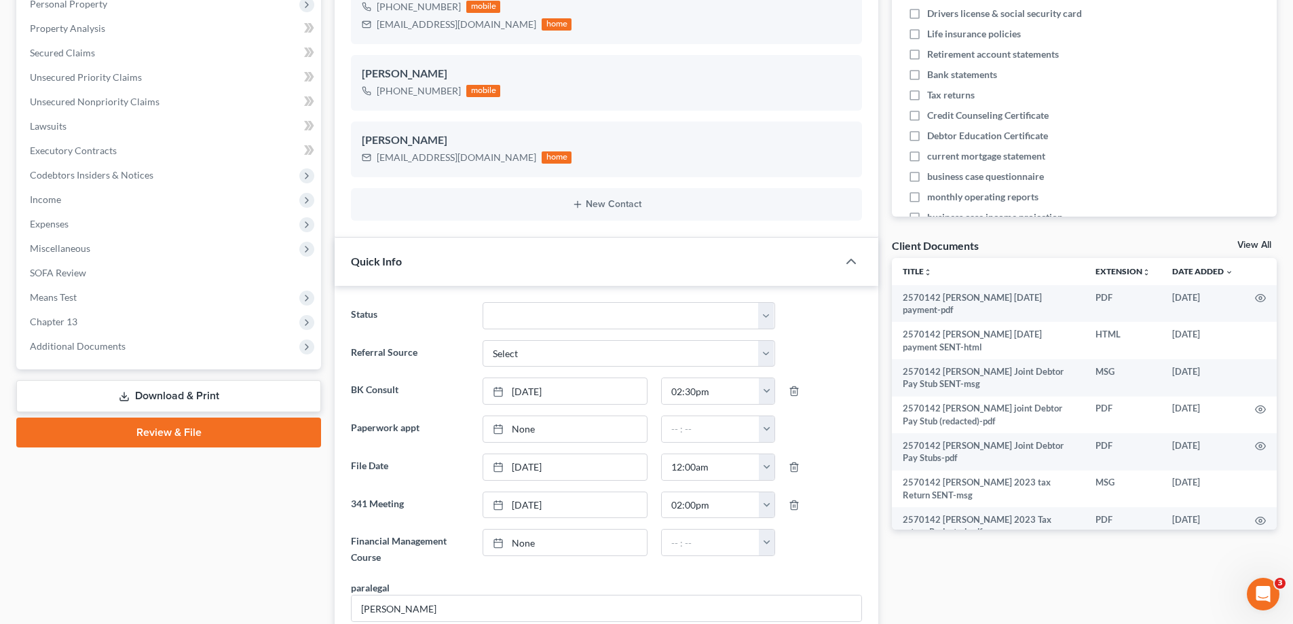
scroll to position [286, 0]
click at [66, 322] on span "Chapter 13" at bounding box center [53, 322] width 47 height 12
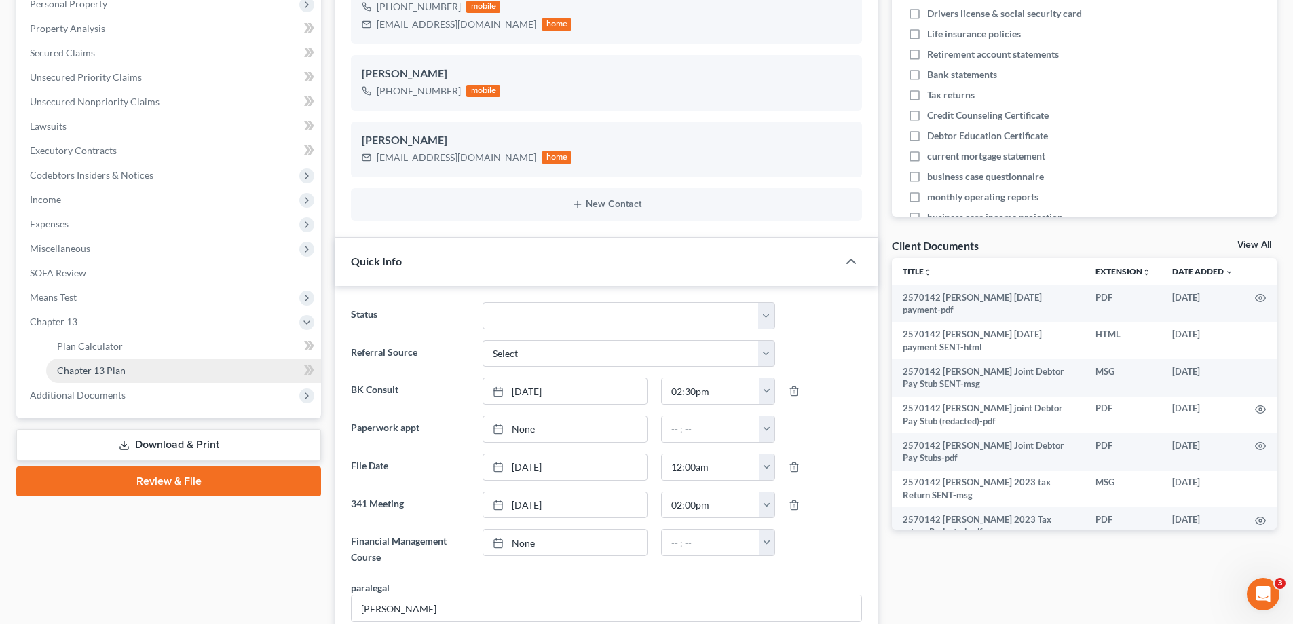
click at [103, 375] on span "Chapter 13 Plan" at bounding box center [91, 370] width 69 height 12
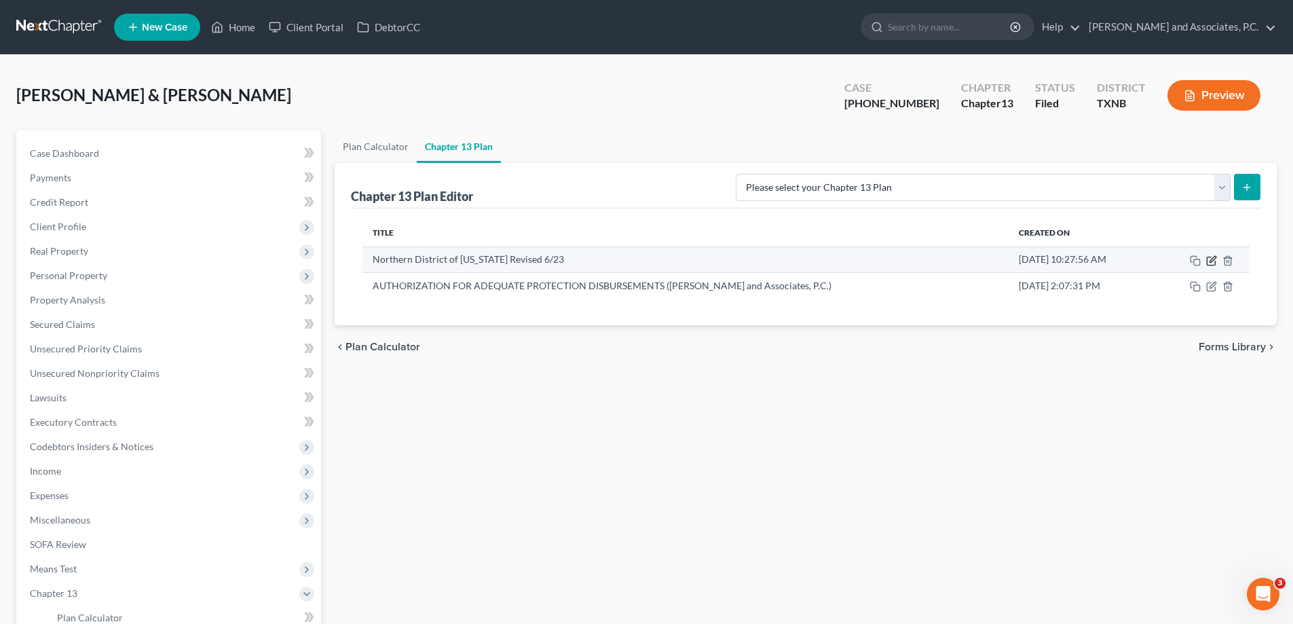
click at [1212, 257] on icon "button" at bounding box center [1211, 260] width 11 height 11
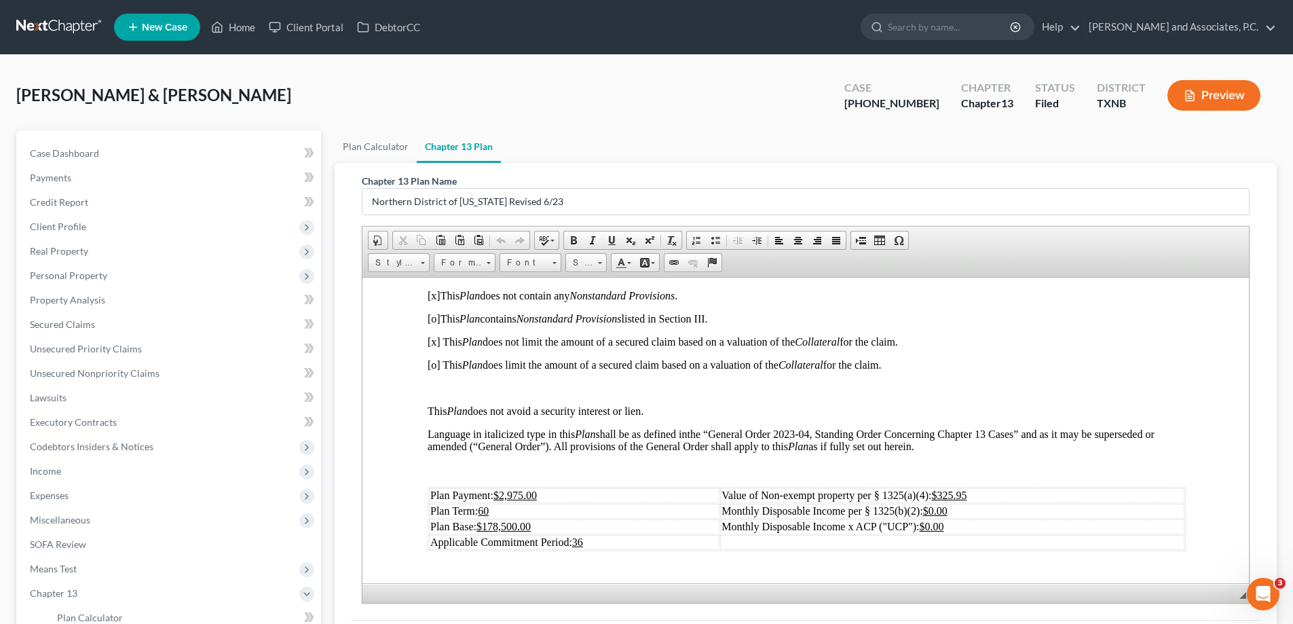
scroll to position [271, 0]
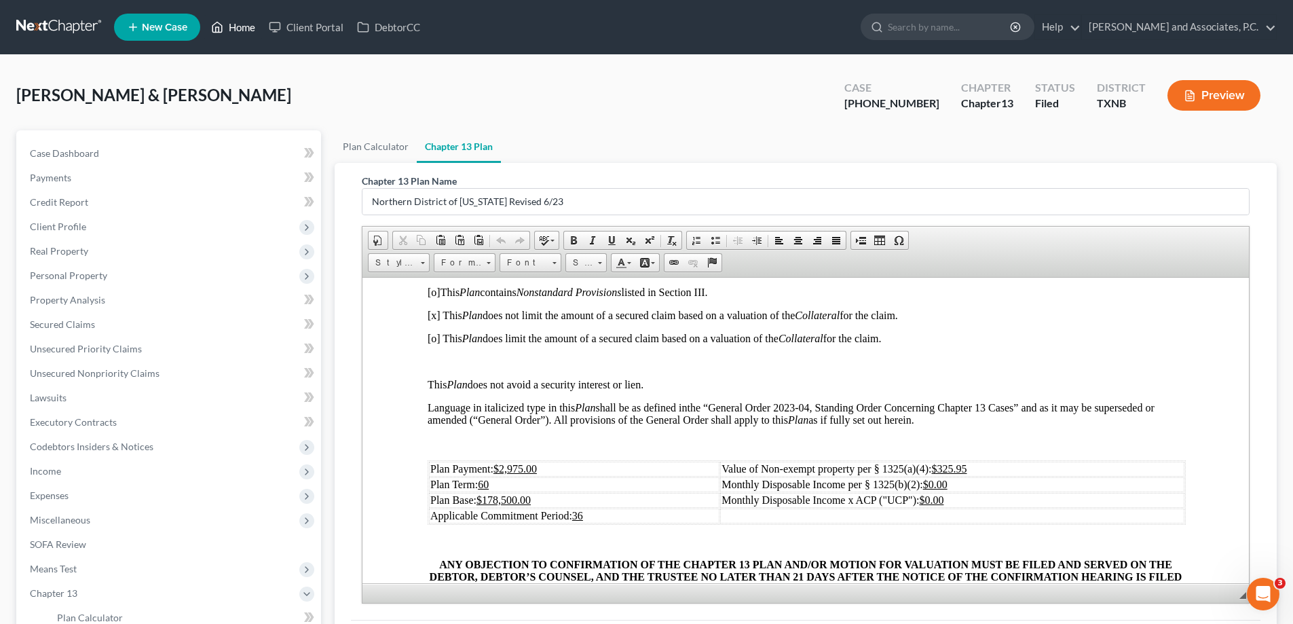
click at [233, 31] on link "Home" at bounding box center [233, 27] width 58 height 24
